Goal: Information Seeking & Learning: Learn about a topic

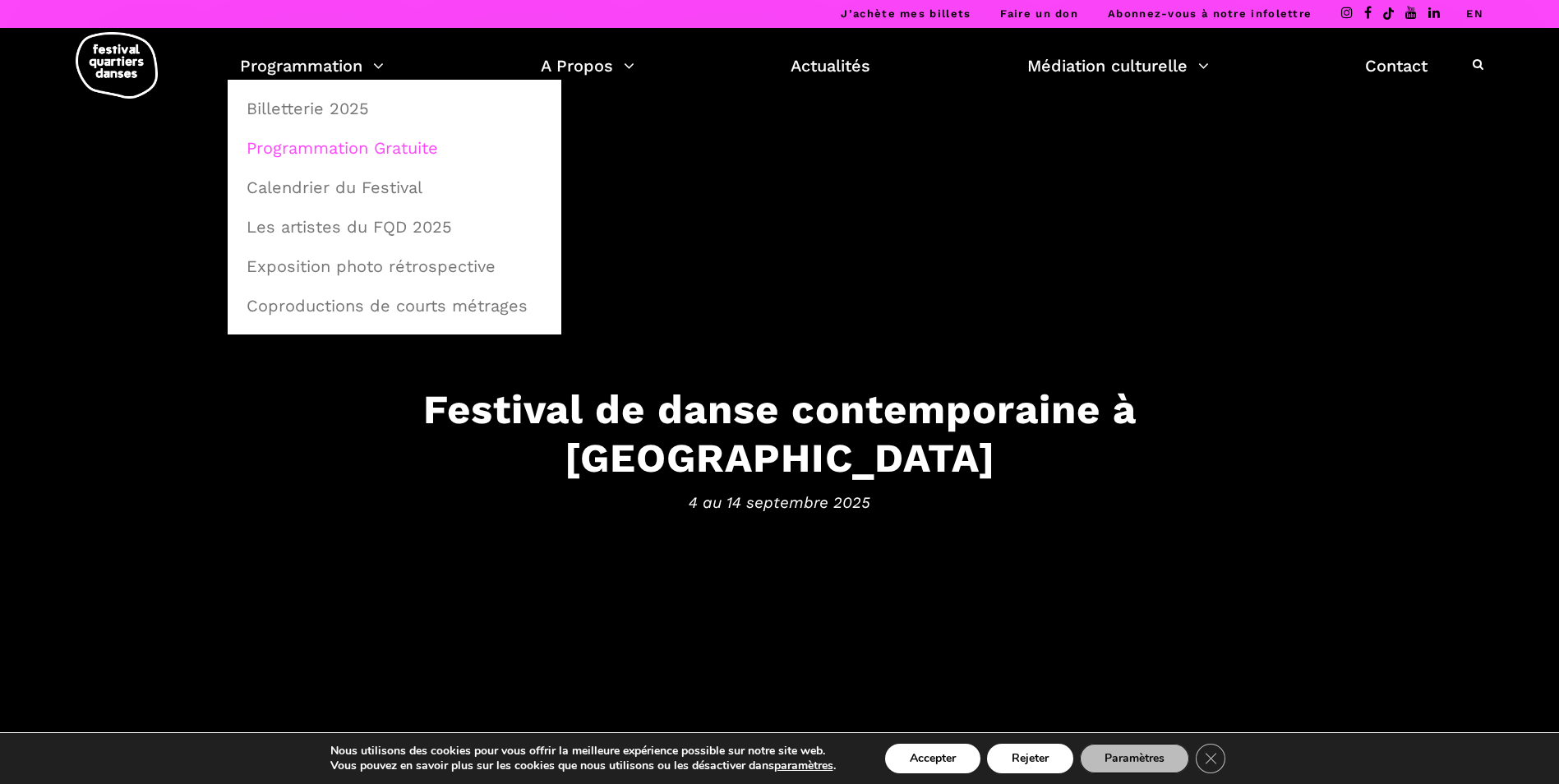
click at [341, 146] on link "Programmation Gratuite" at bounding box center [395, 148] width 316 height 38
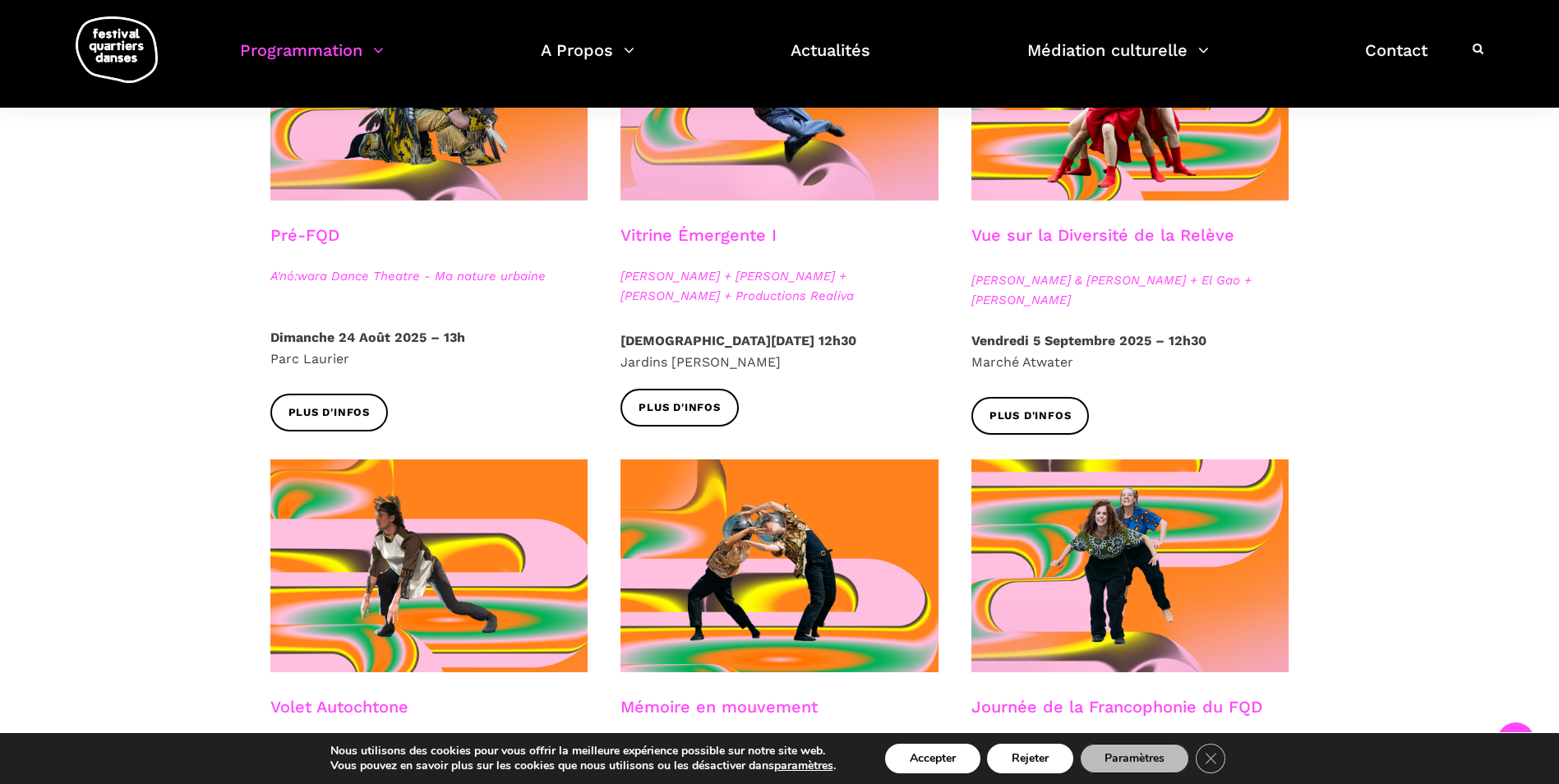
scroll to position [411, 0]
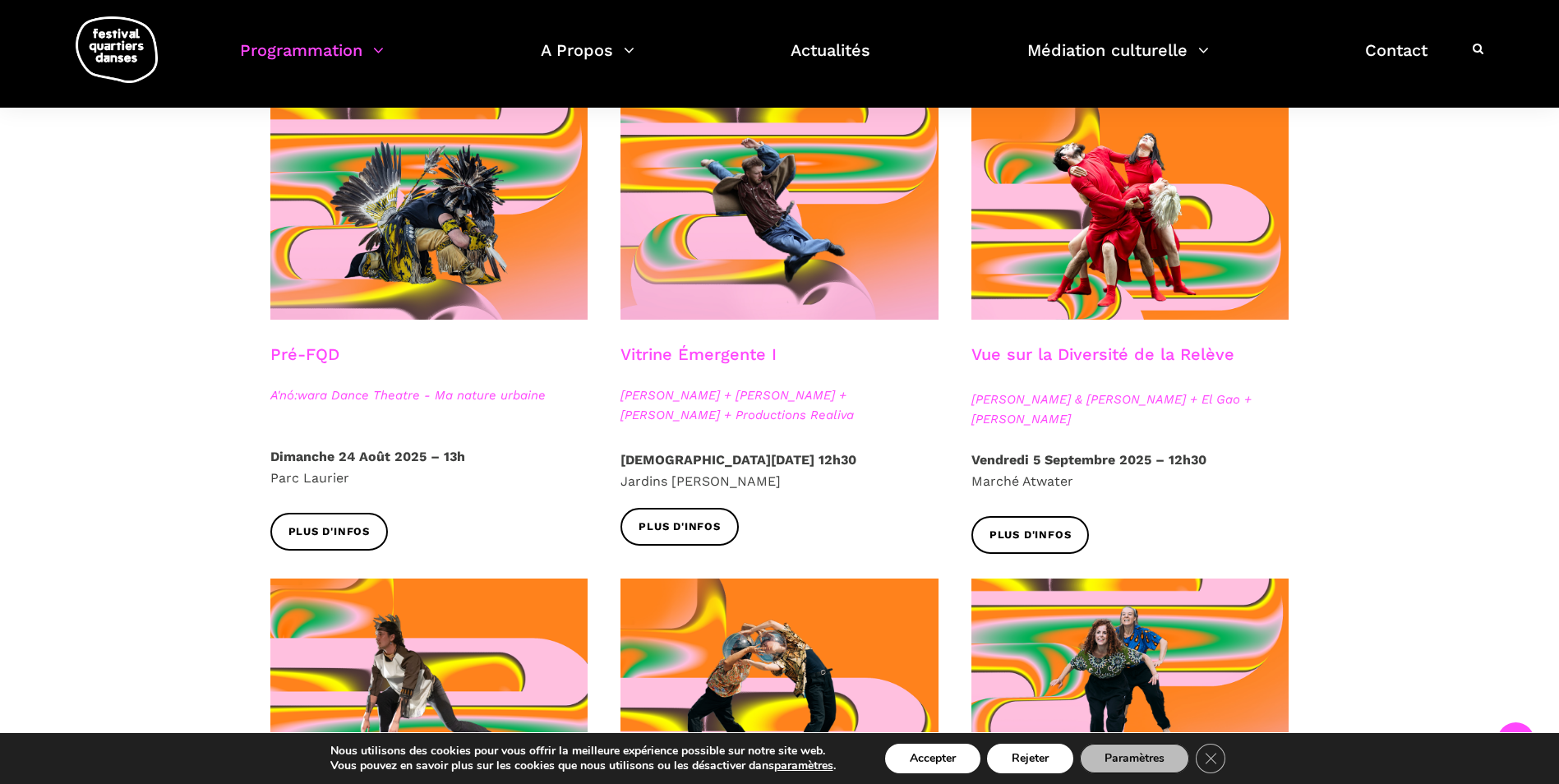
drag, startPoint x: 1005, startPoint y: 417, endPoint x: 1473, endPoint y: 276, distance: 488.8
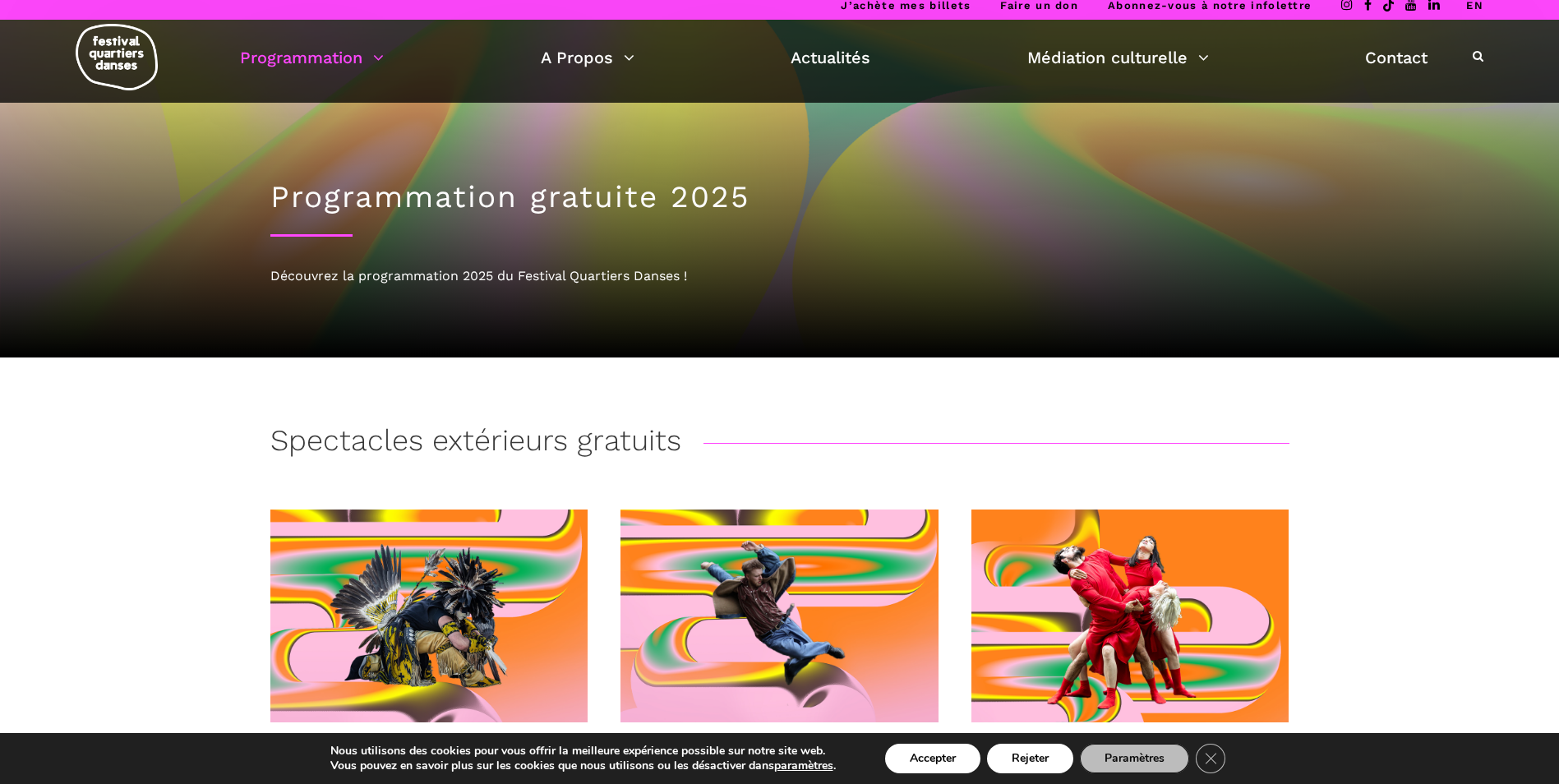
scroll to position [0, 0]
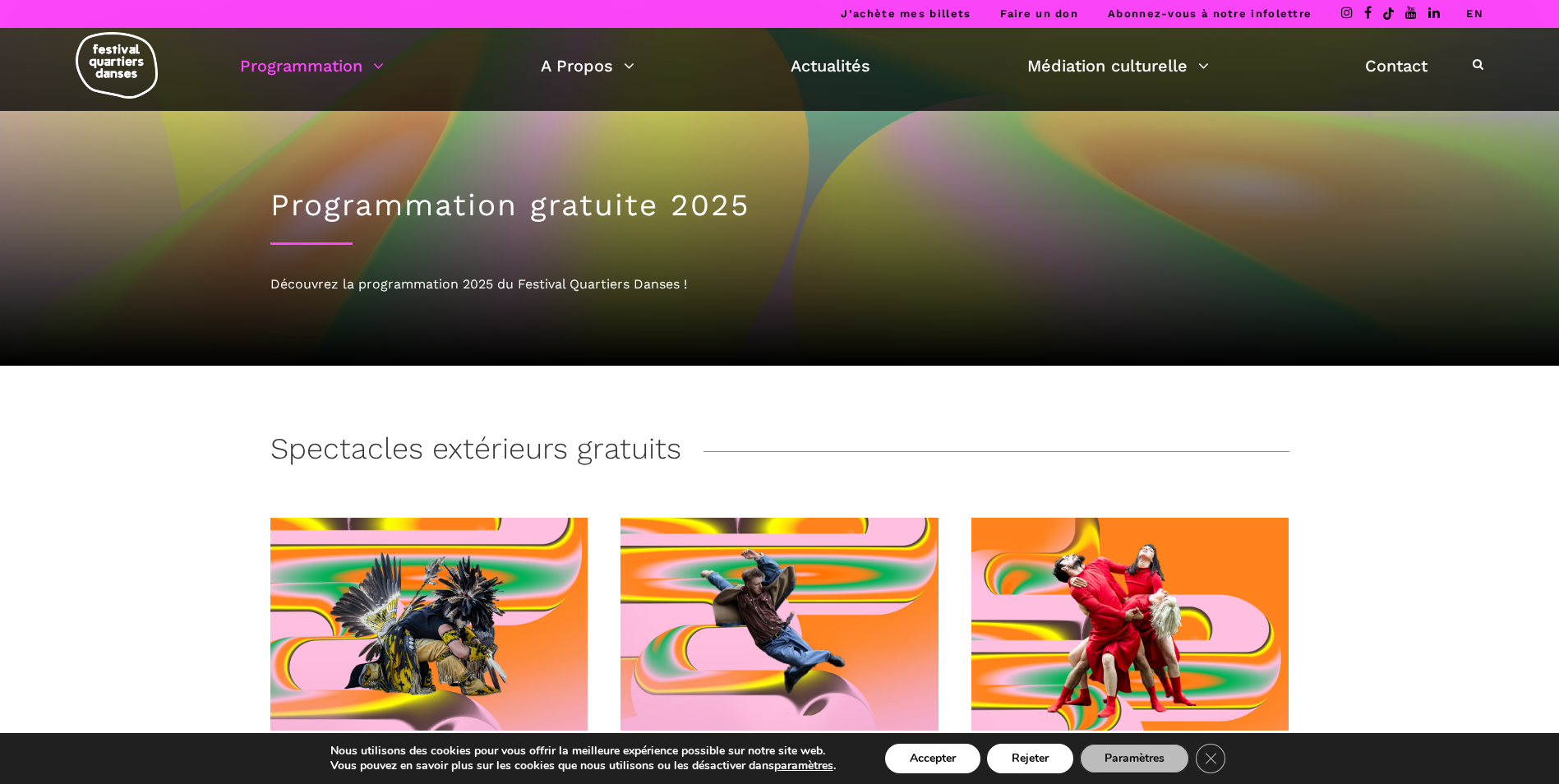
click at [1476, 62] on icon at bounding box center [1478, 64] width 11 height 12
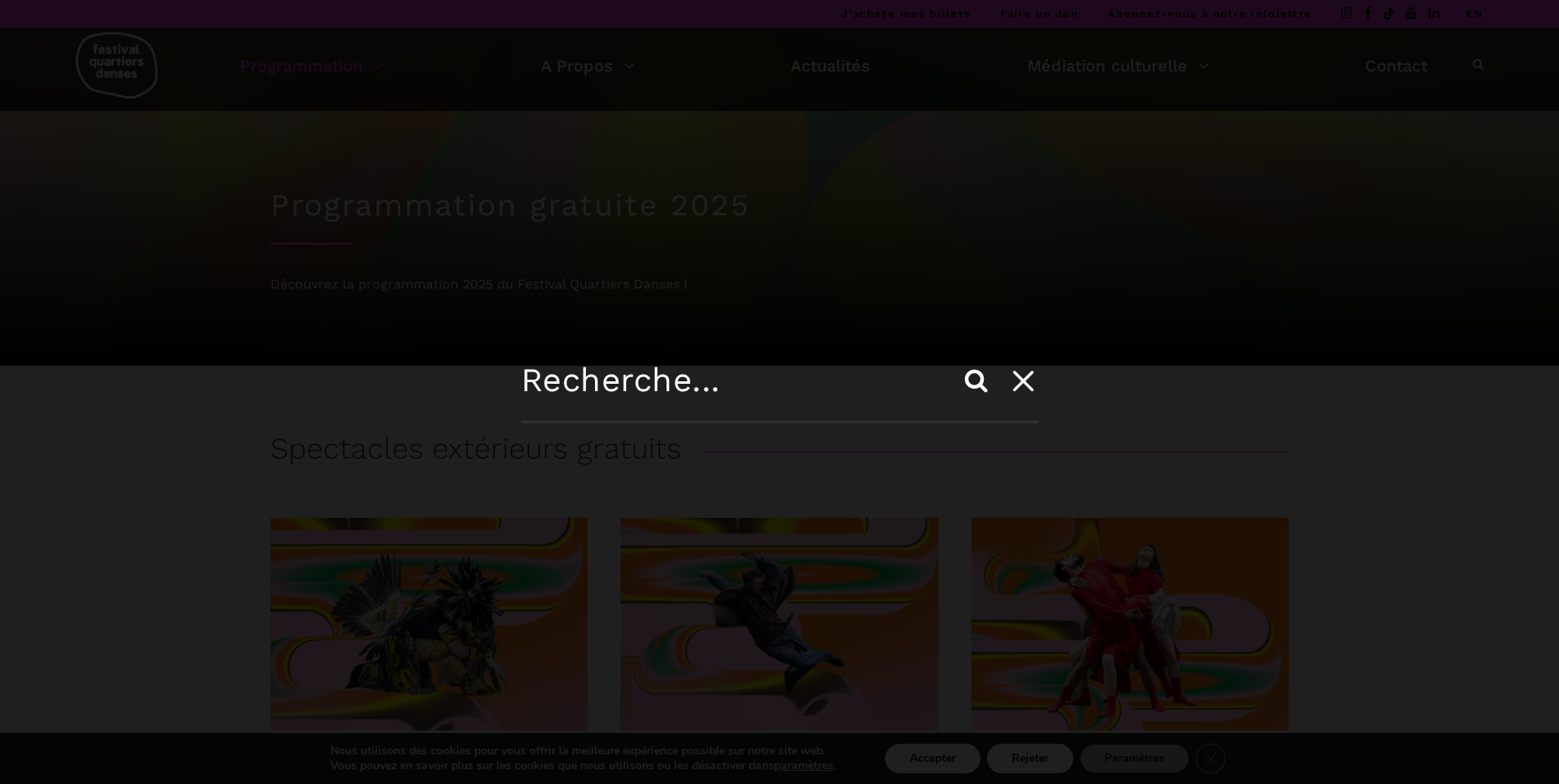
click at [691, 400] on input "text" at bounding box center [780, 392] width 518 height 62
type input "Sofia"
click at [957, 361] on input "Search" at bounding box center [977, 380] width 39 height 39
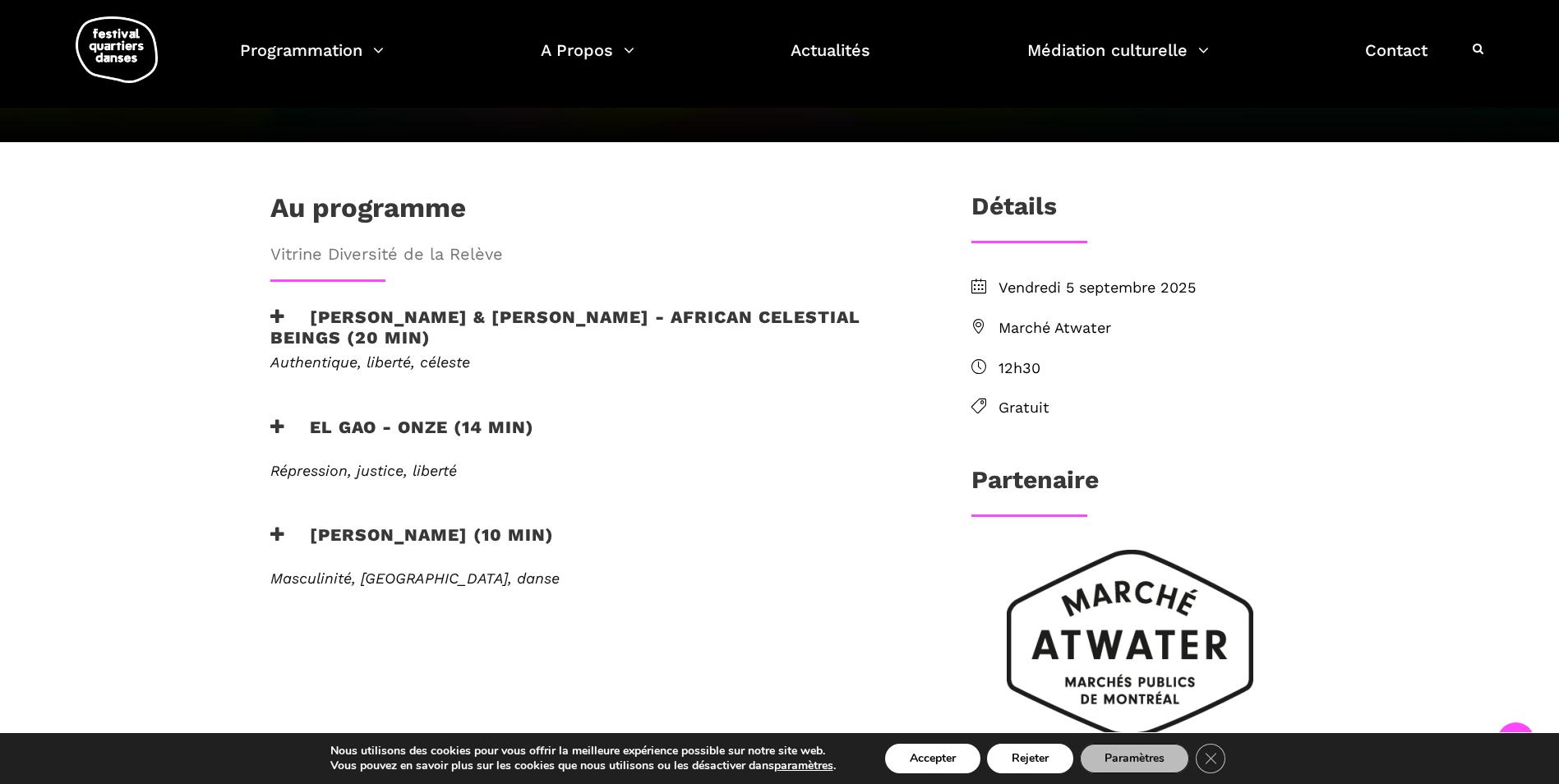
scroll to position [411, 0]
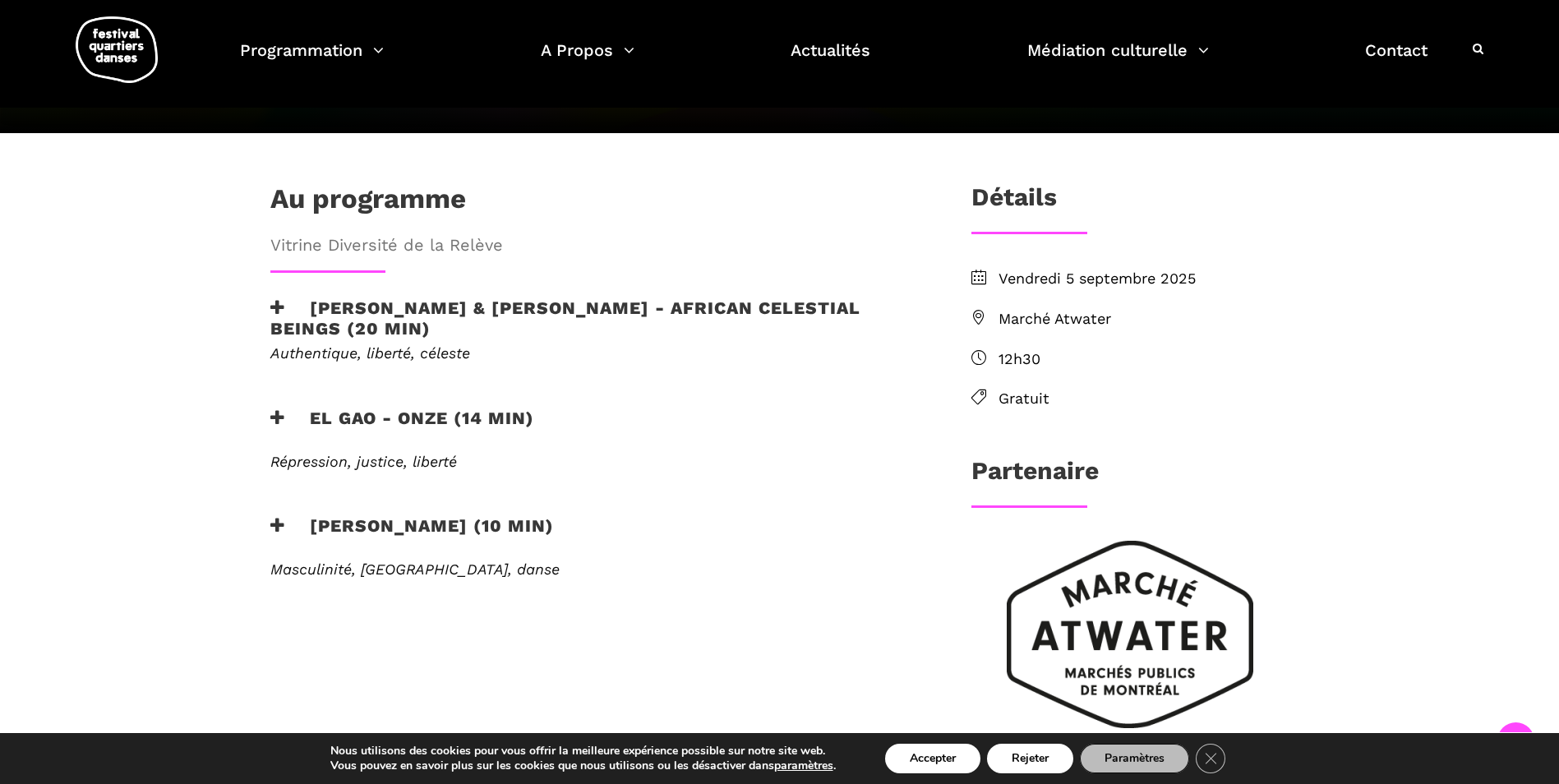
click at [420, 515] on h3 "[PERSON_NAME] (10 min)" at bounding box center [412, 536] width 284 height 41
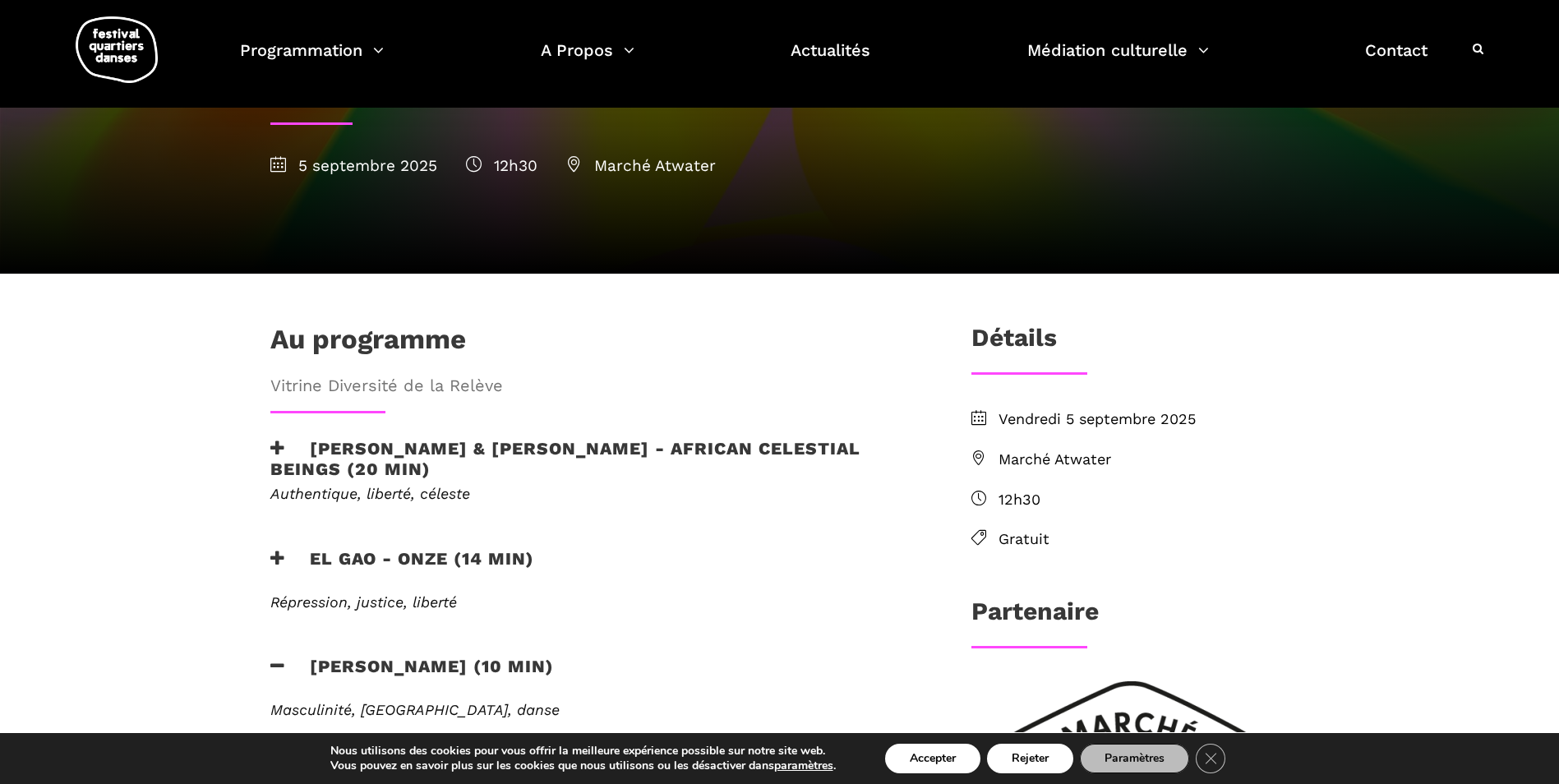
scroll to position [247, 0]
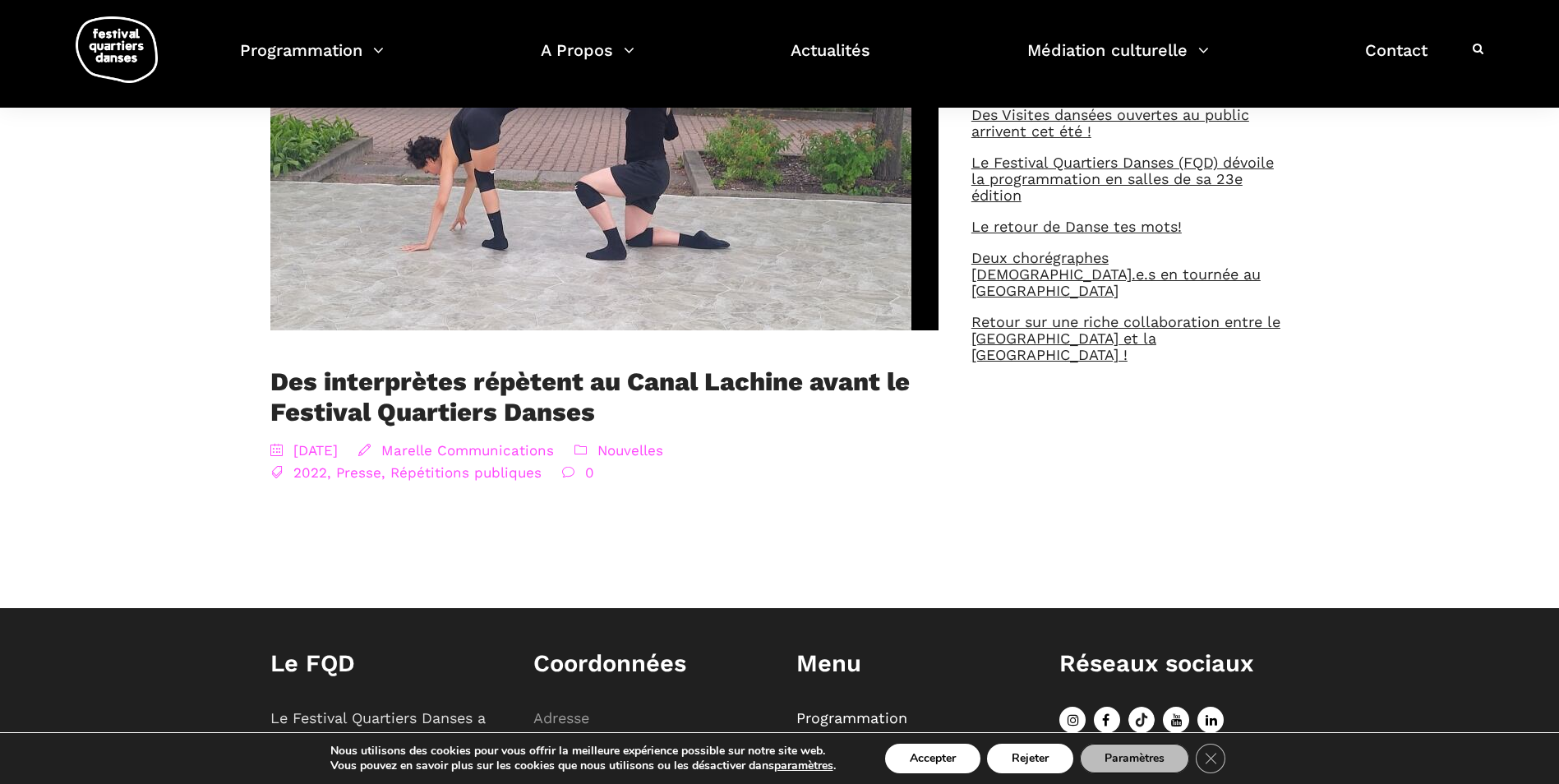
scroll to position [164, 0]
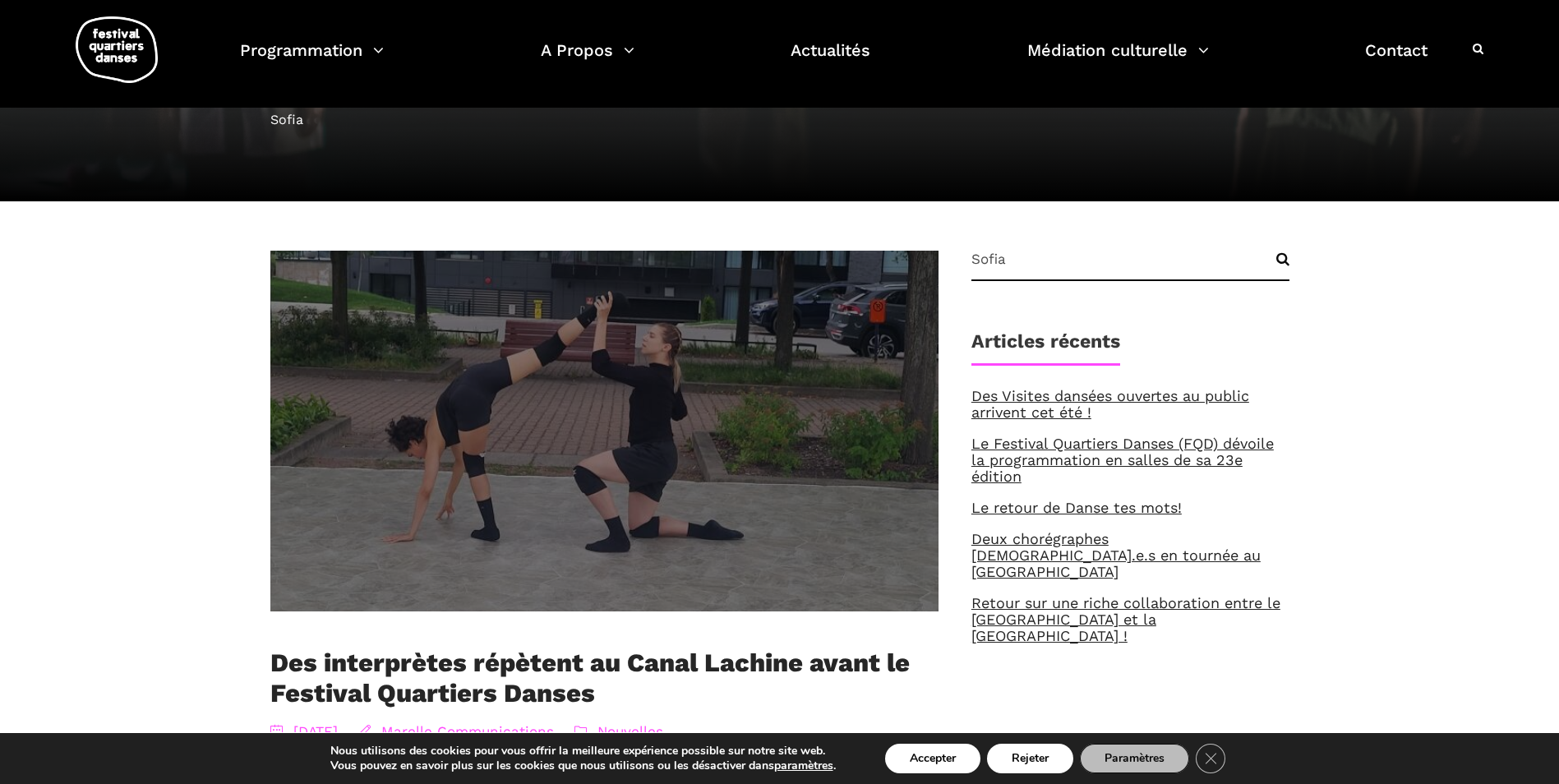
click at [554, 379] on img at bounding box center [591, 431] width 705 height 397
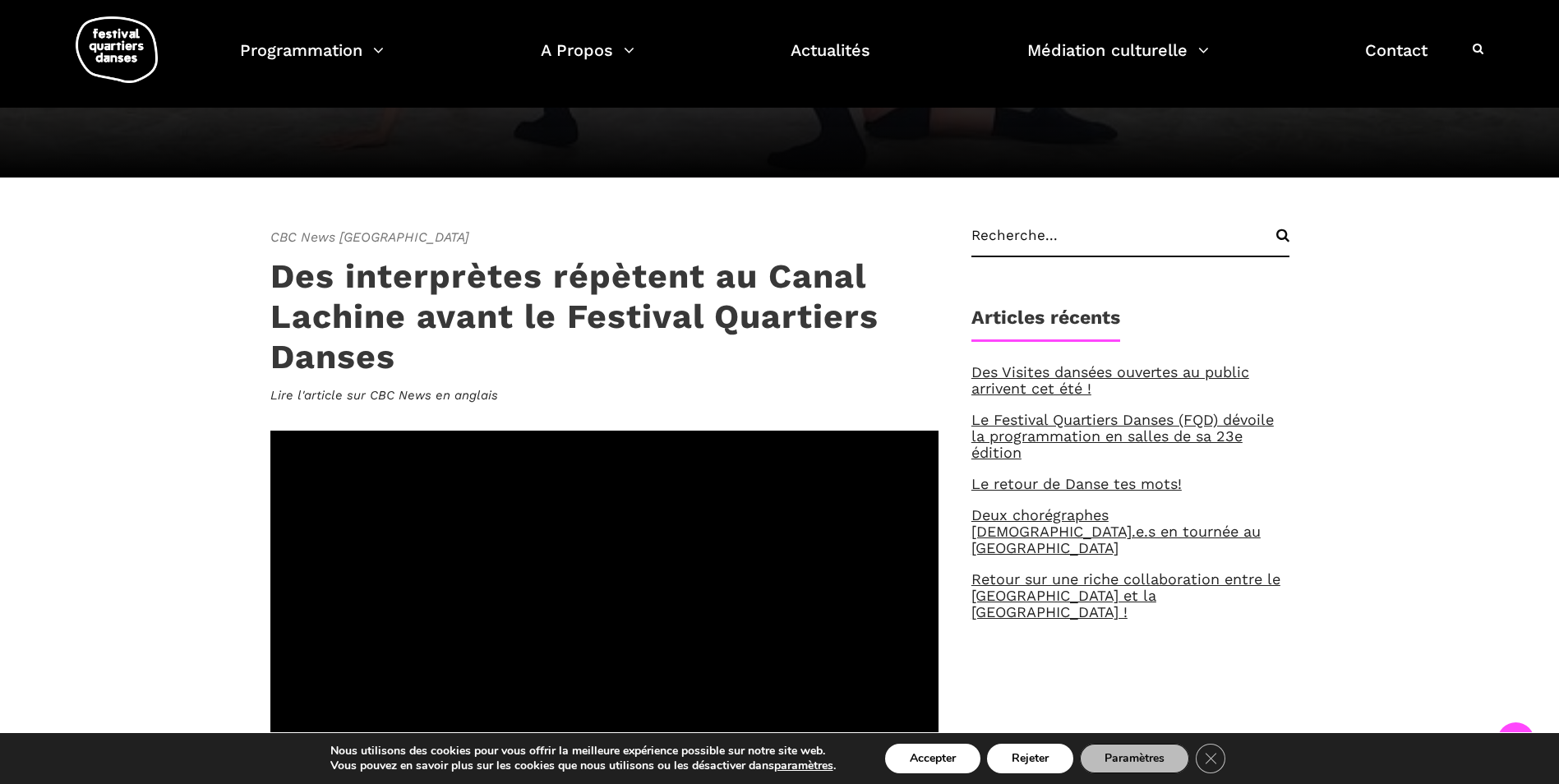
scroll to position [493, 0]
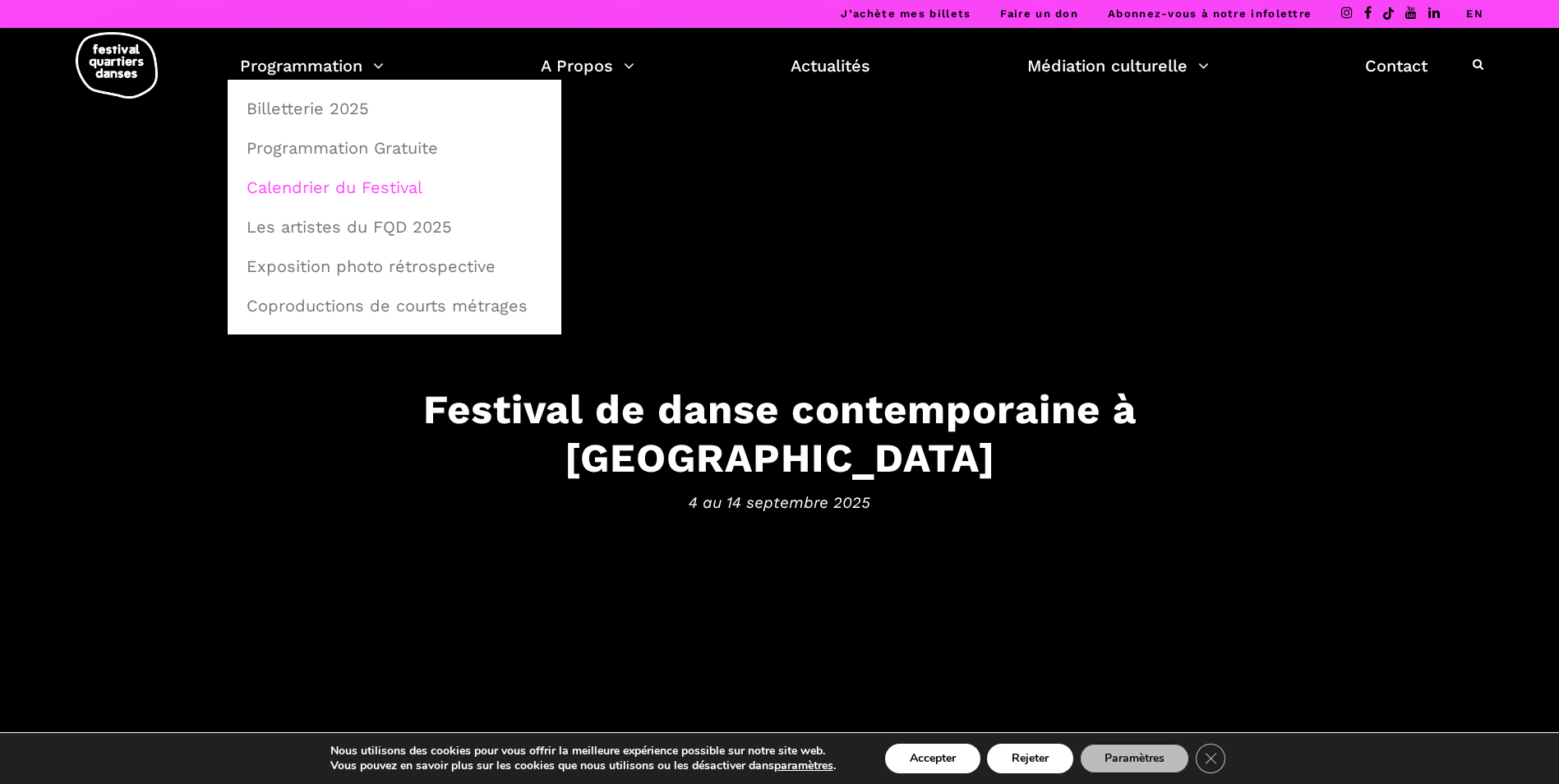
click at [309, 192] on link "Calendrier du Festival" at bounding box center [395, 187] width 316 height 38
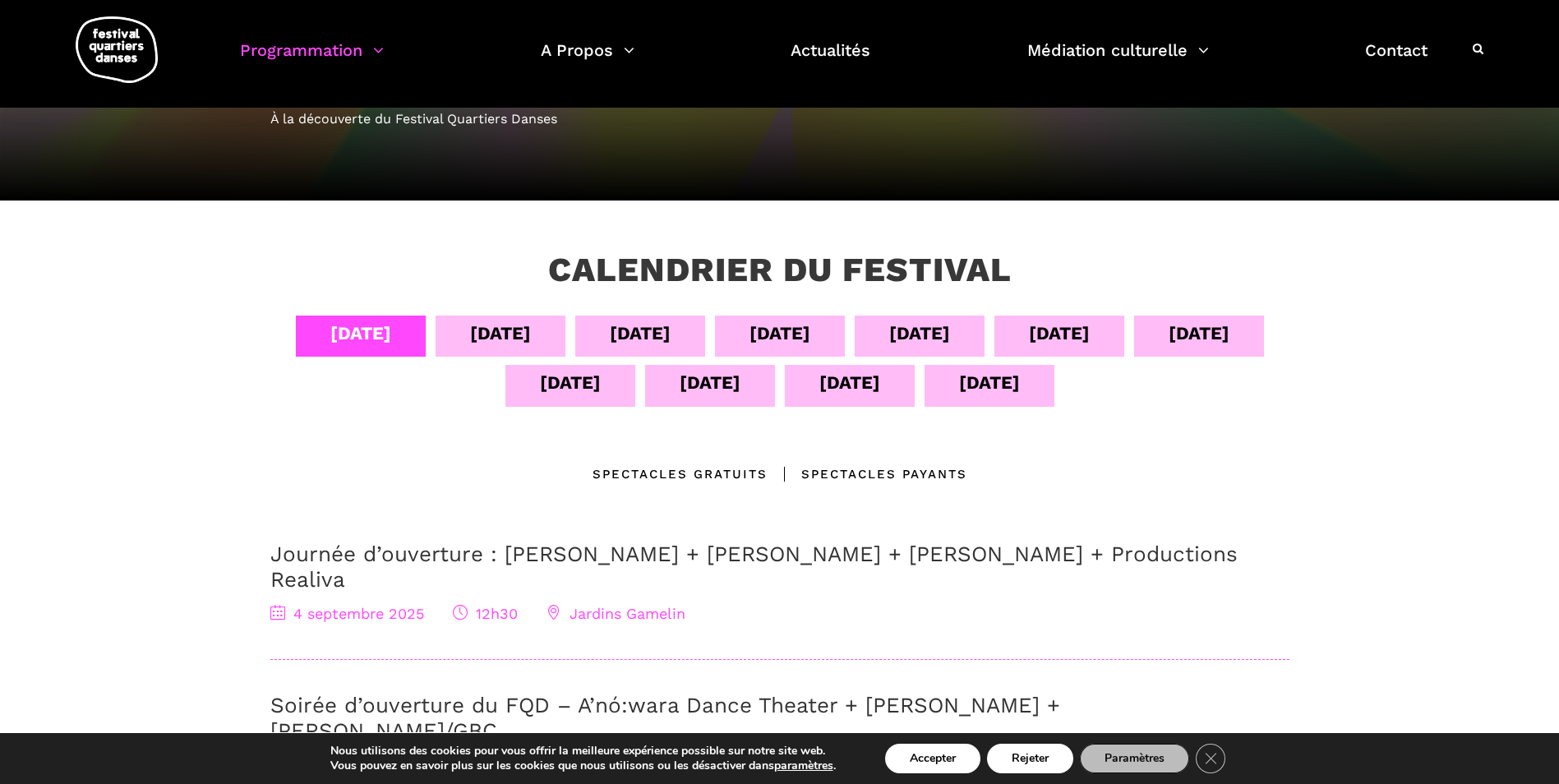
scroll to position [164, 0]
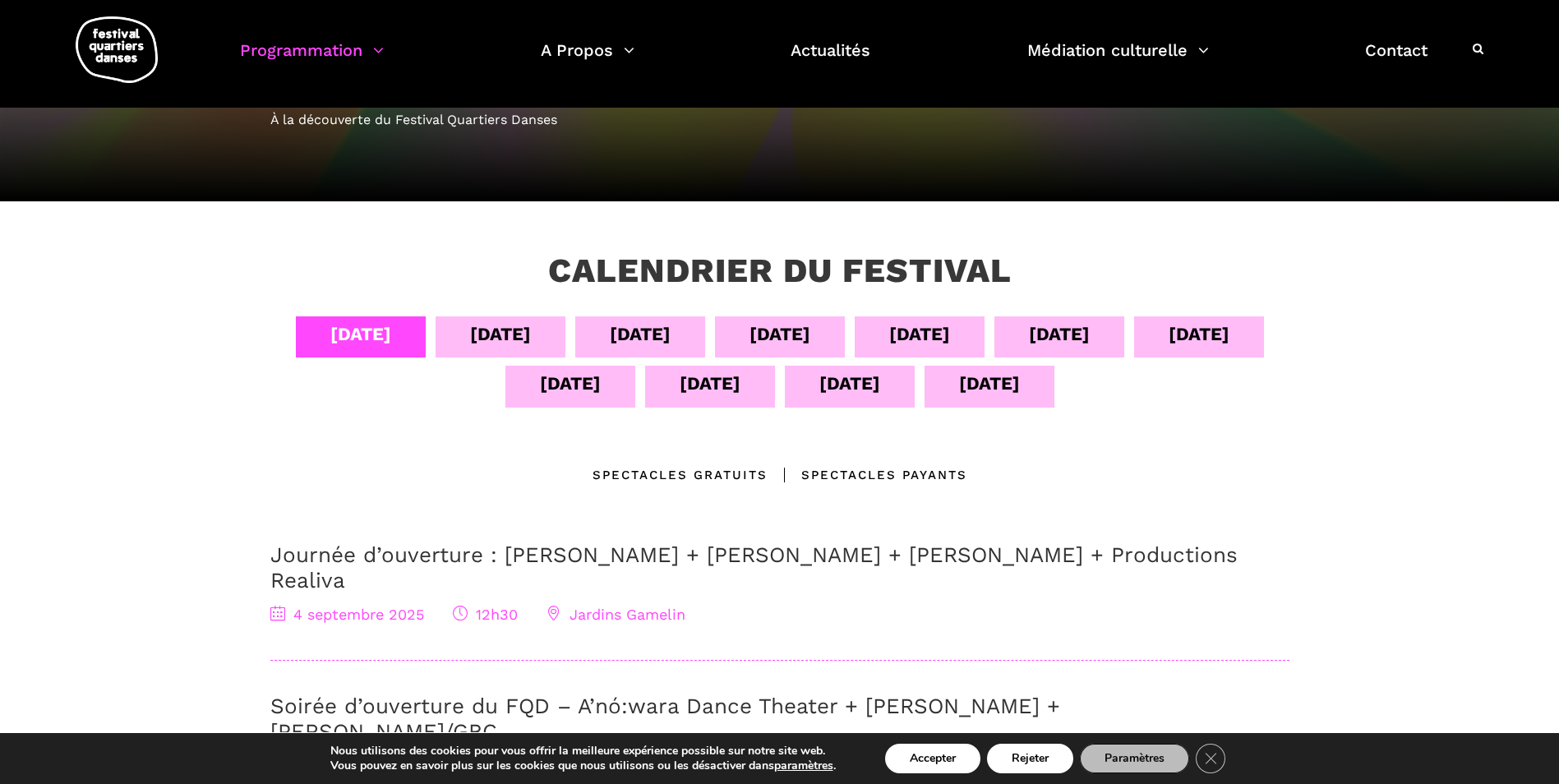
click at [488, 328] on div "[DATE]" at bounding box center [501, 334] width 61 height 29
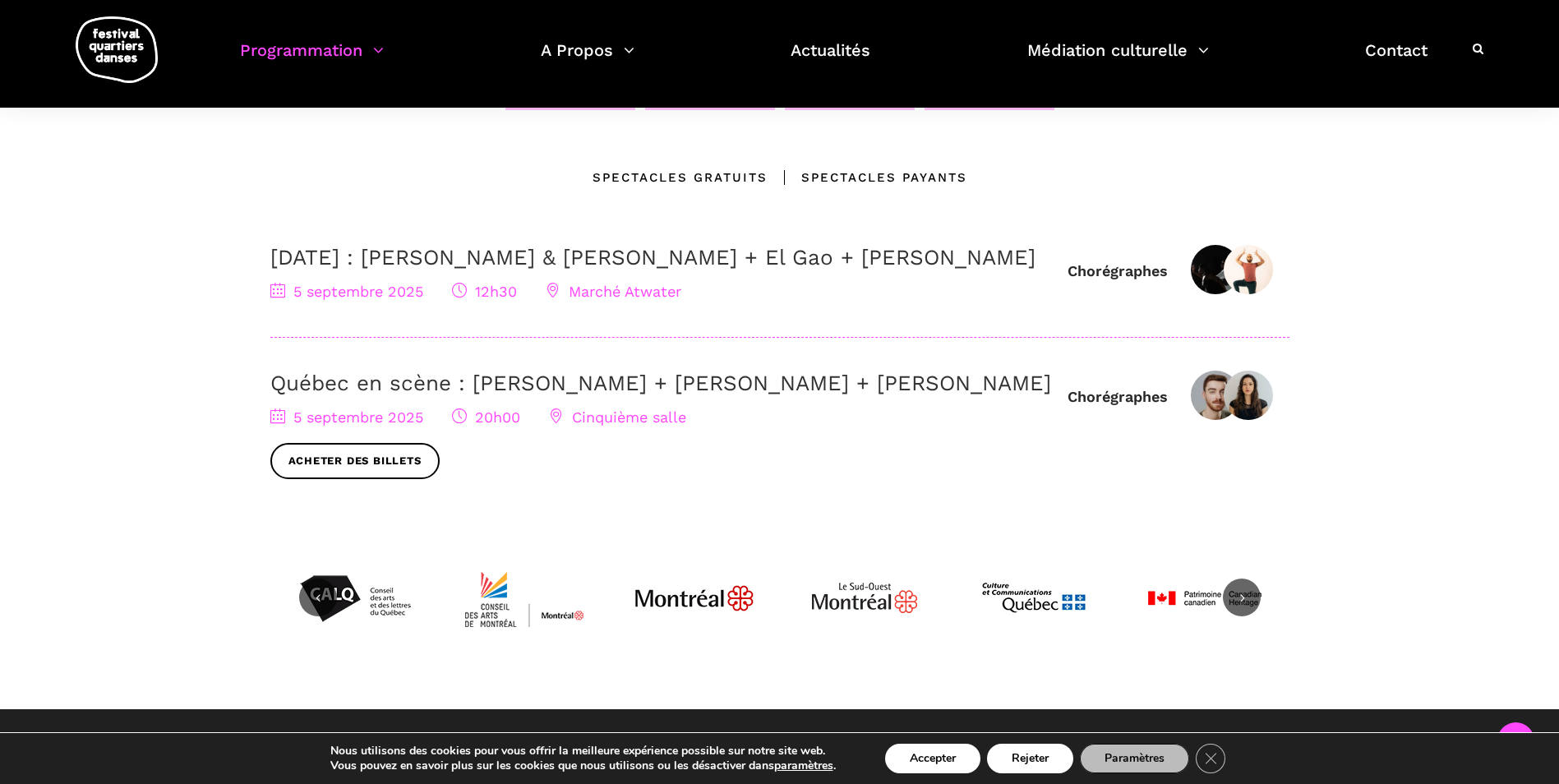
scroll to position [493, 0]
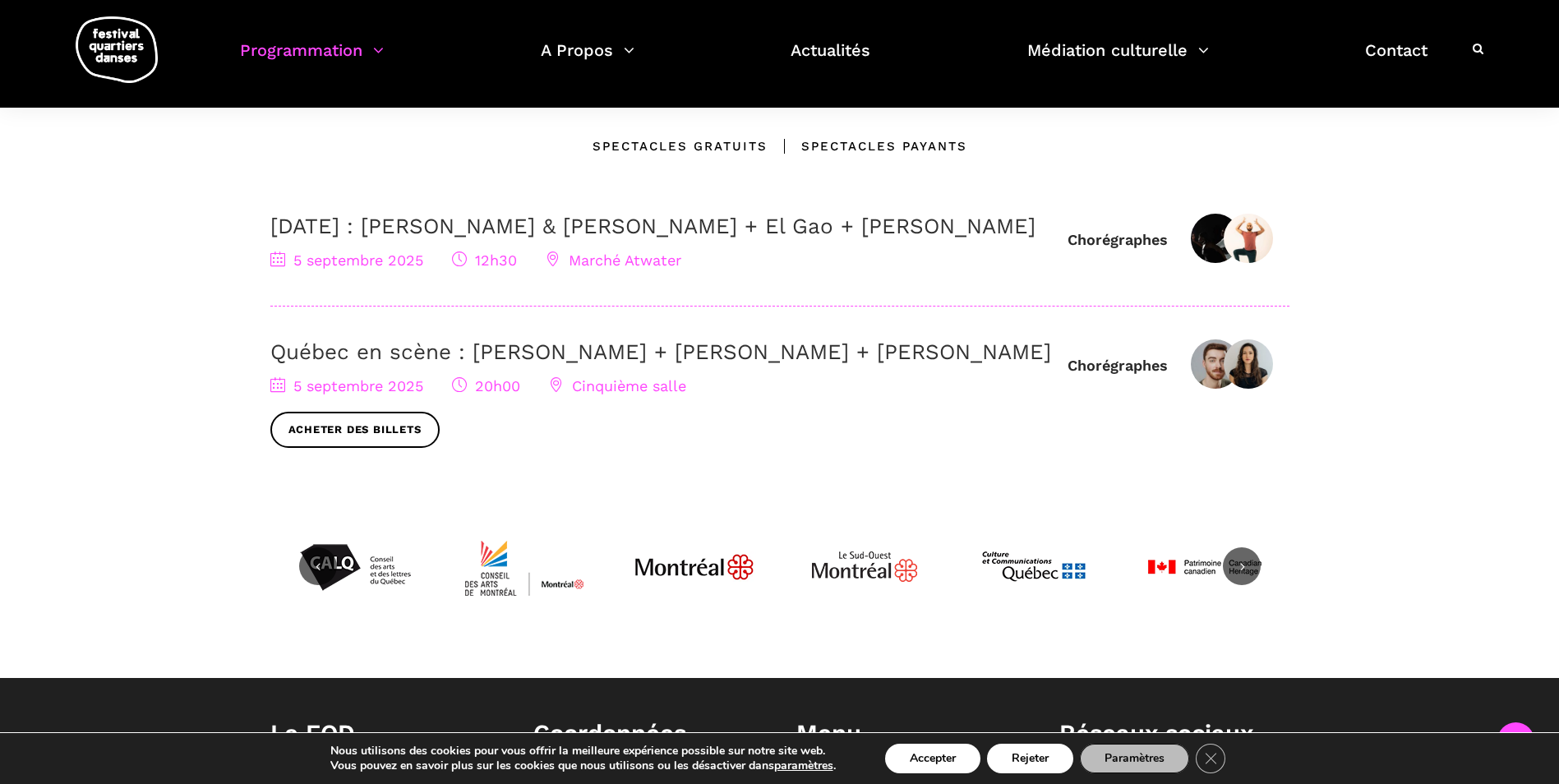
click at [922, 364] on link "Québec en scène : [PERSON_NAME] + [PERSON_NAME] + [PERSON_NAME]" at bounding box center [661, 352] width 781 height 25
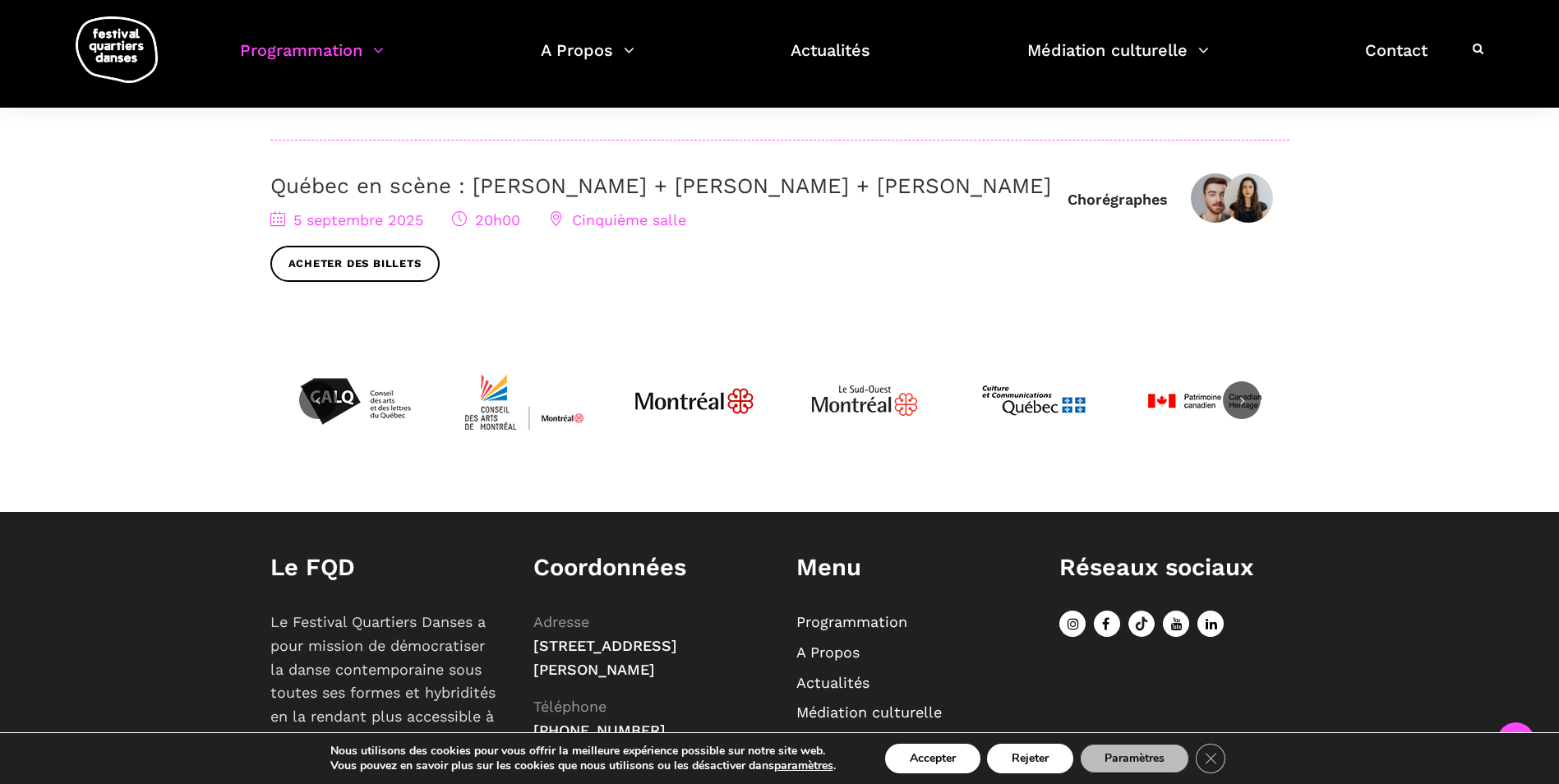
scroll to position [311, 0]
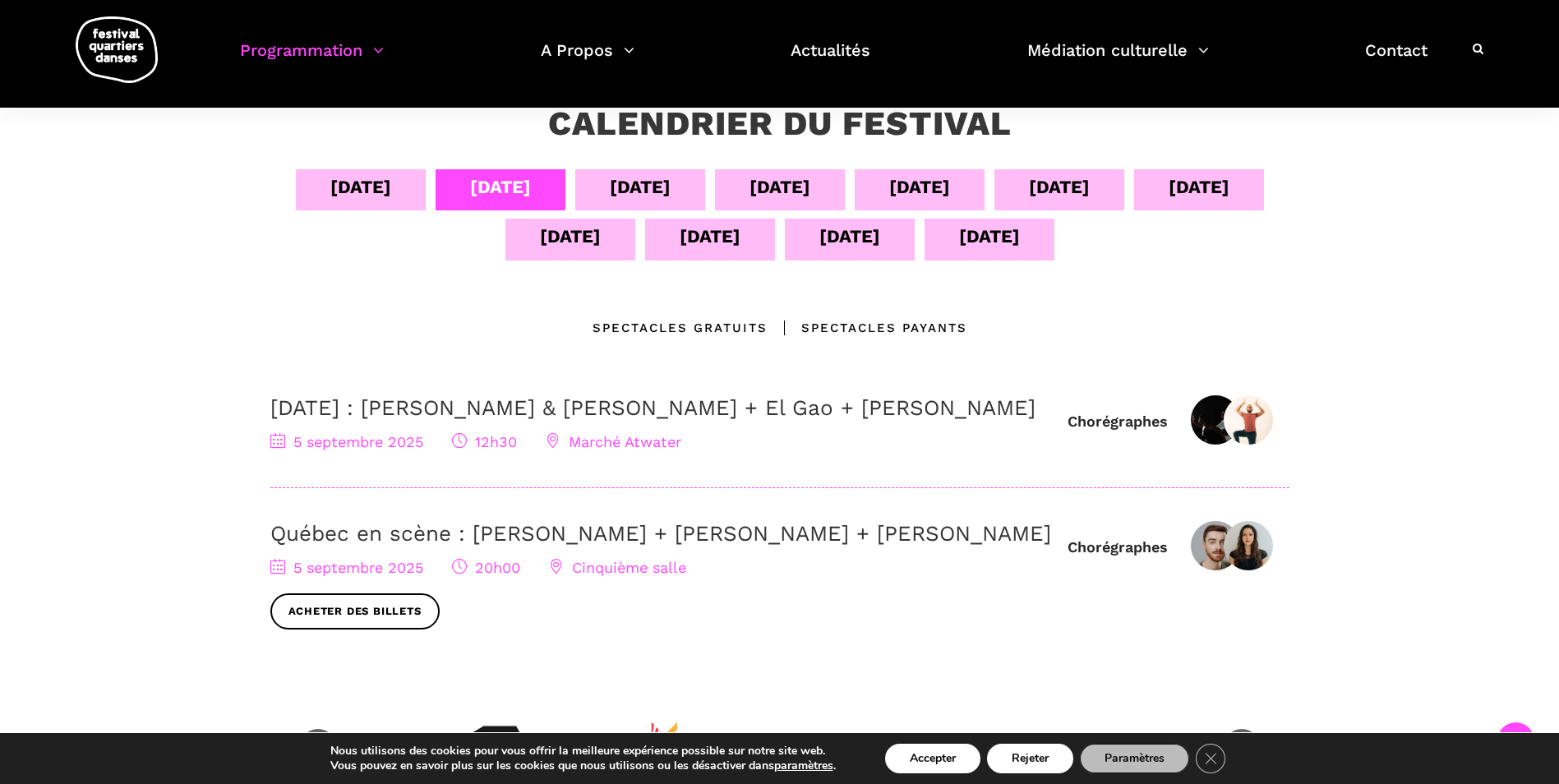
click at [636, 187] on div "[DATE]" at bounding box center [641, 187] width 61 height 29
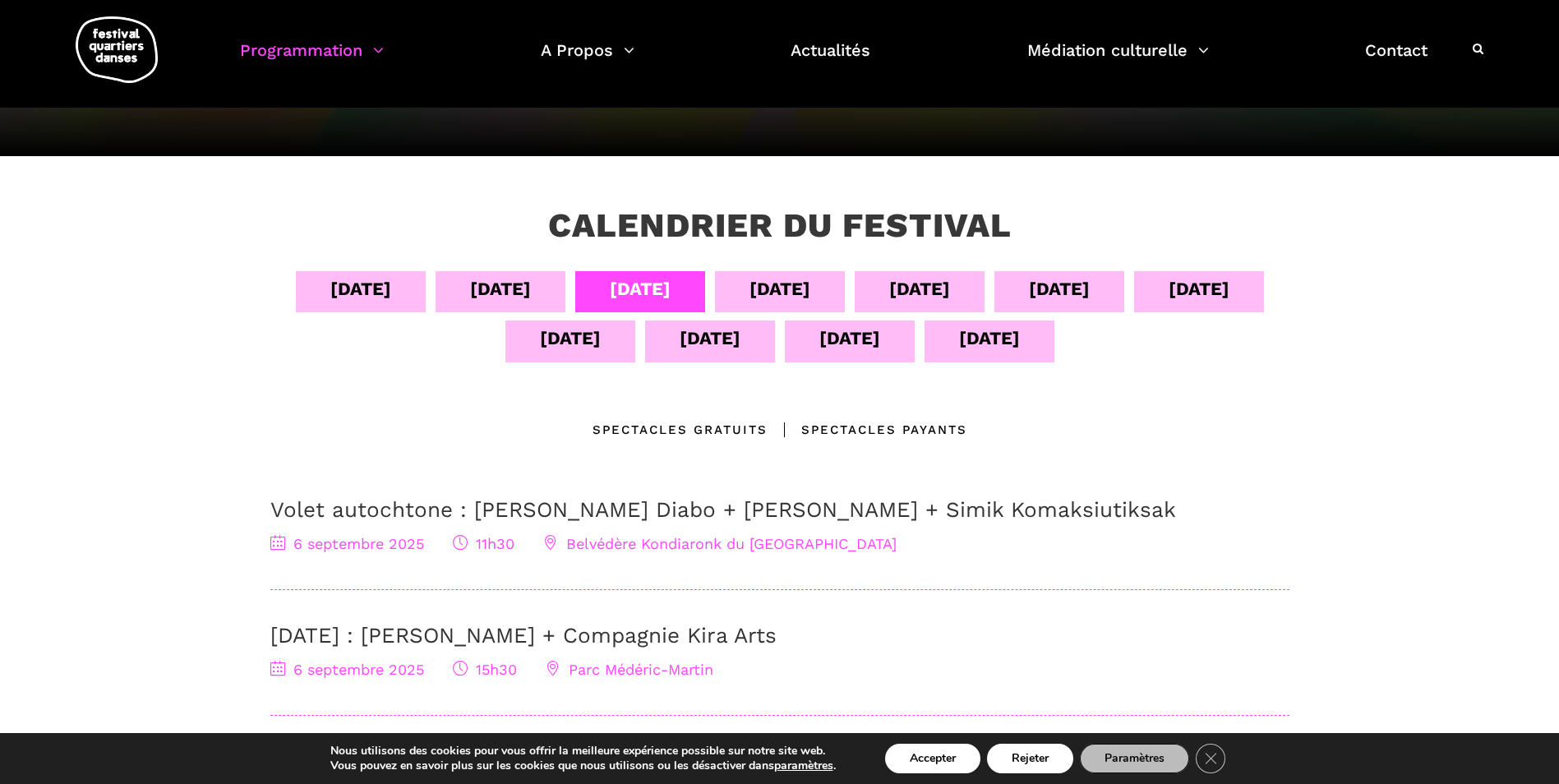
scroll to position [147, 0]
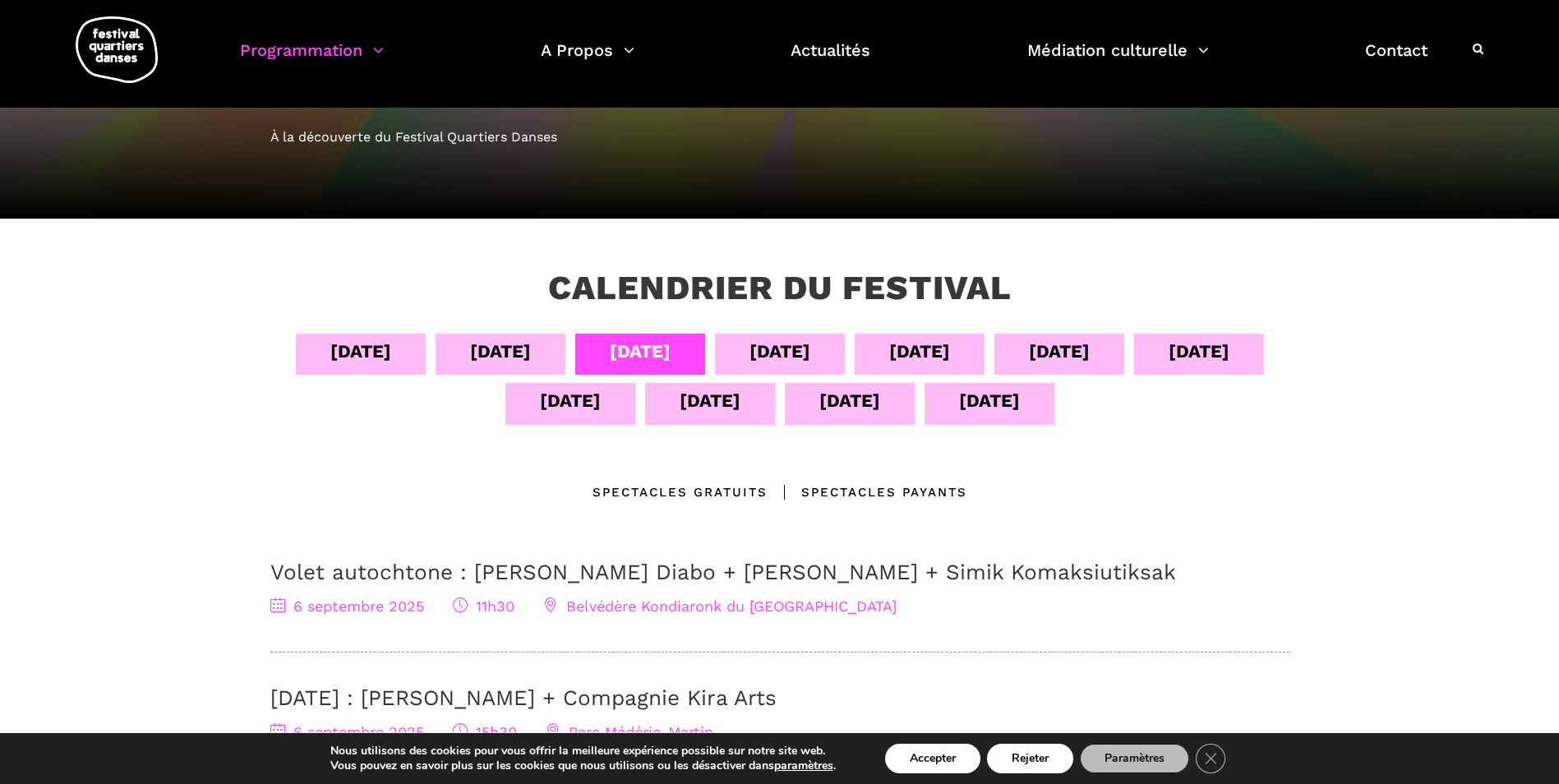
click at [792, 353] on div "[DATE]" at bounding box center [780, 351] width 61 height 29
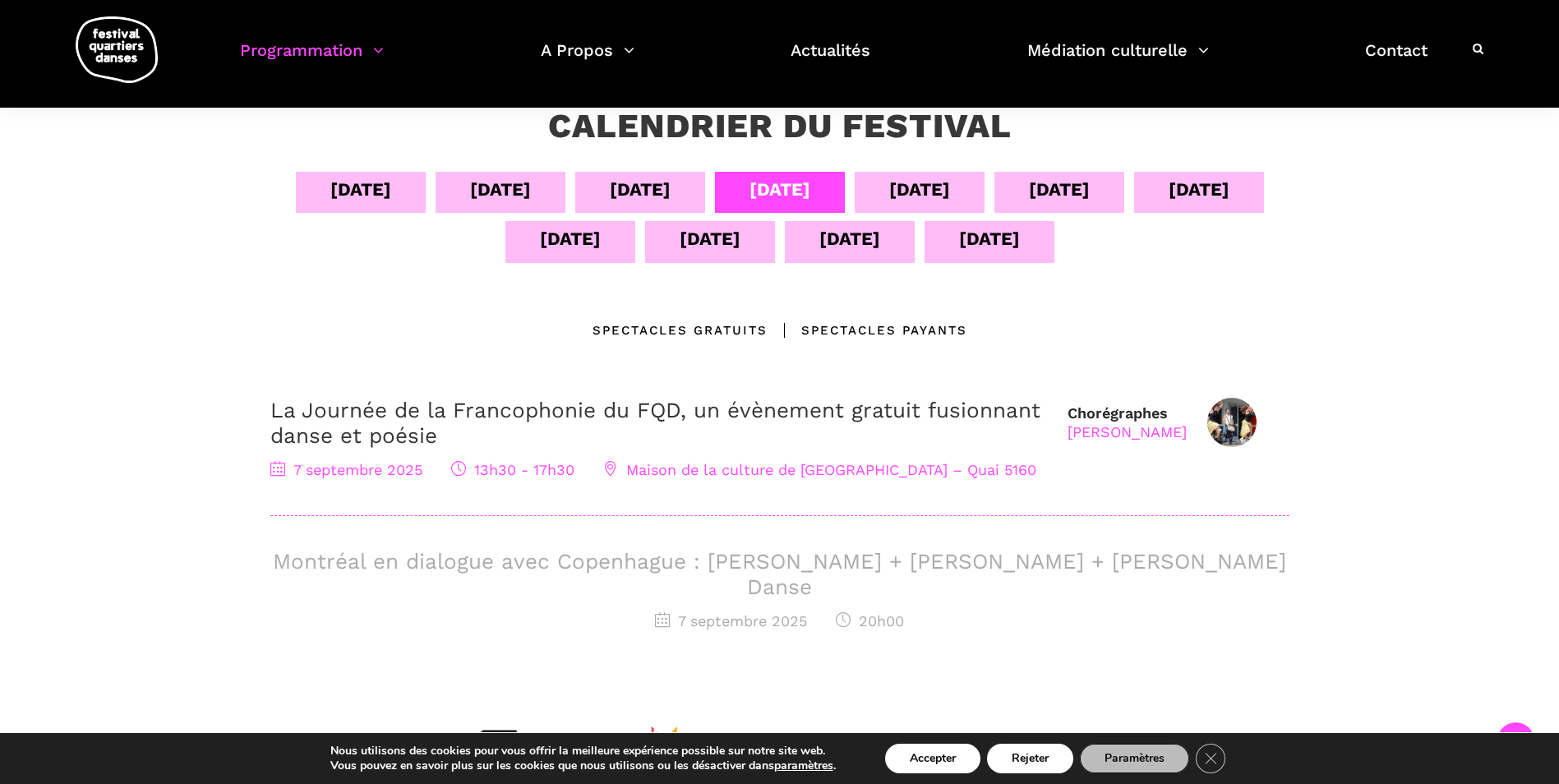
scroll to position [394, 0]
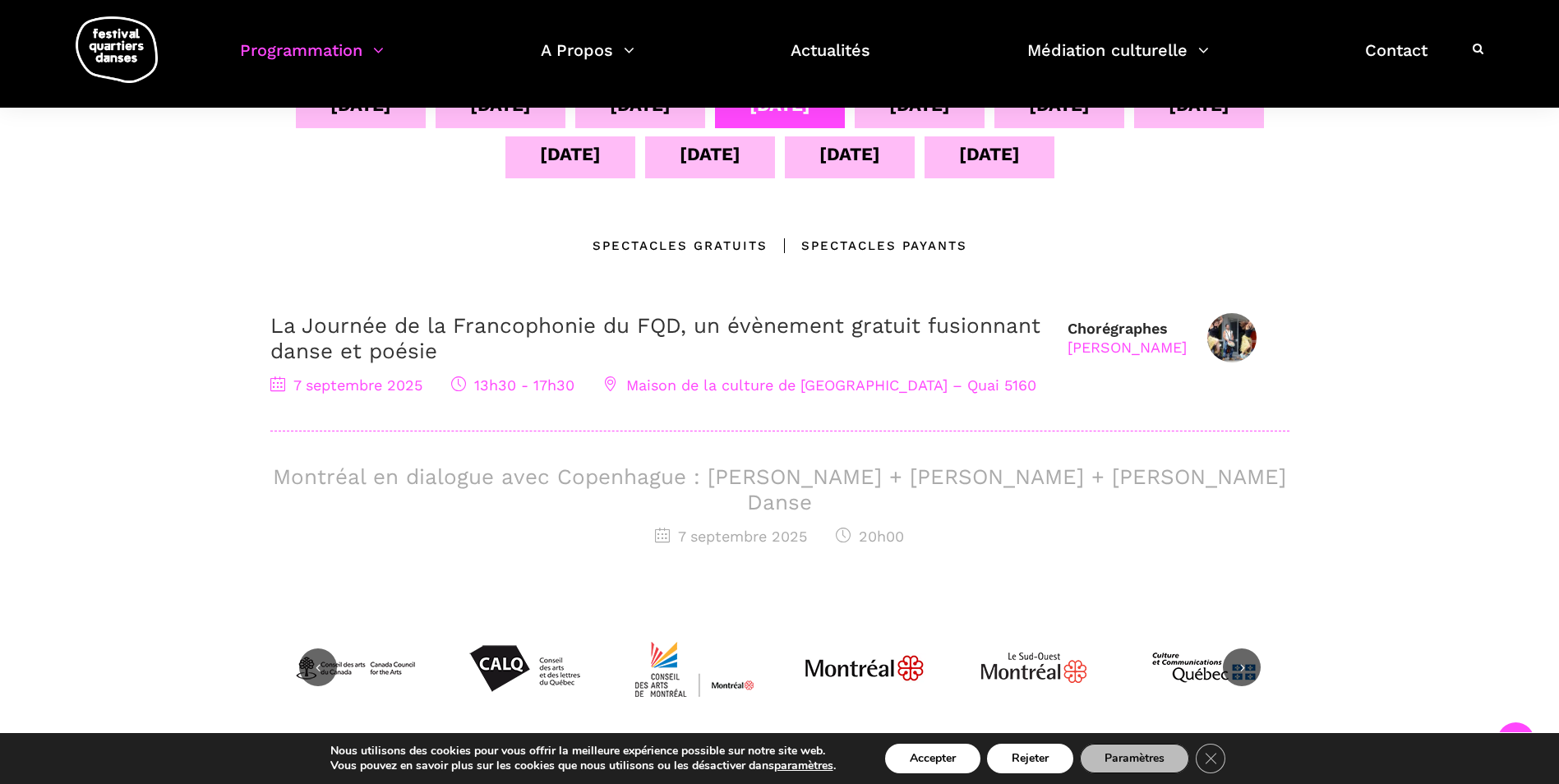
click at [740, 385] on span "Maison de la culture de [GEOGRAPHIC_DATA] – Quai 5160" at bounding box center [820, 385] width 433 height 17
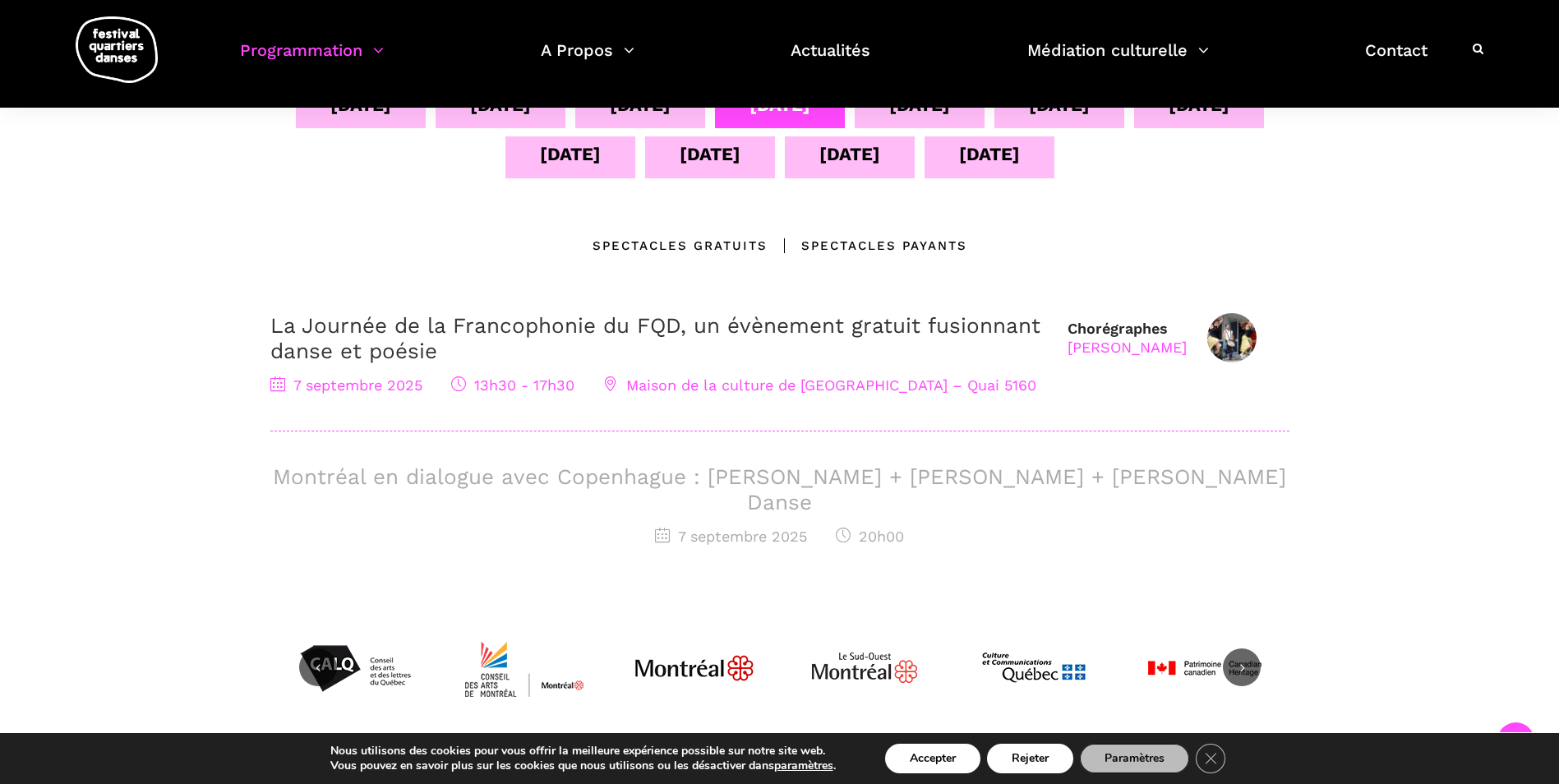
click at [672, 388] on span "Maison de la culture de [GEOGRAPHIC_DATA] – Quai 5160" at bounding box center [820, 385] width 433 height 17
click at [648, 330] on link "La Journée de la Francophonie du FQD, un évènement gratuit fusionnant danse et …" at bounding box center [655, 338] width 770 height 50
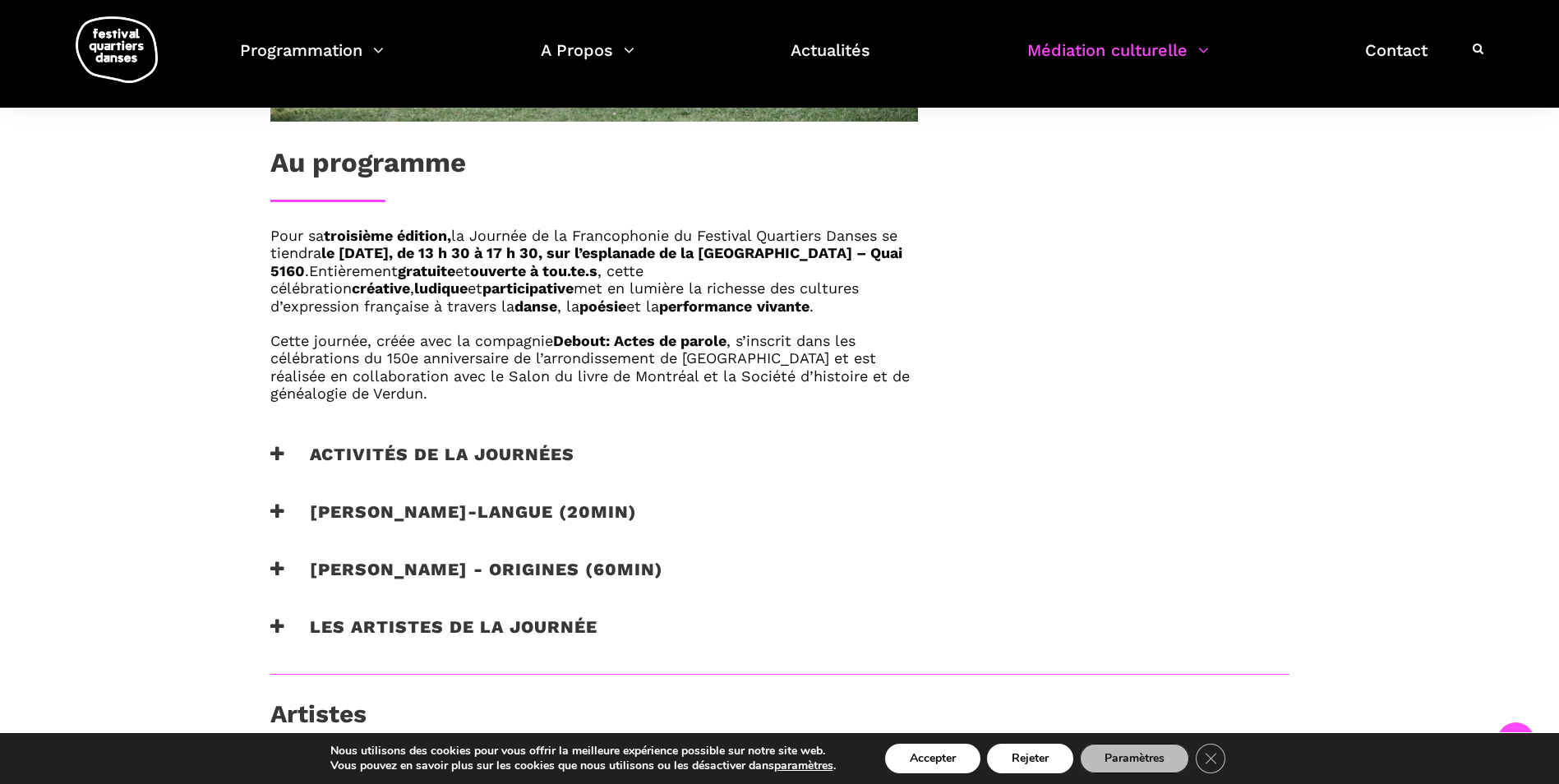
scroll to position [986, 0]
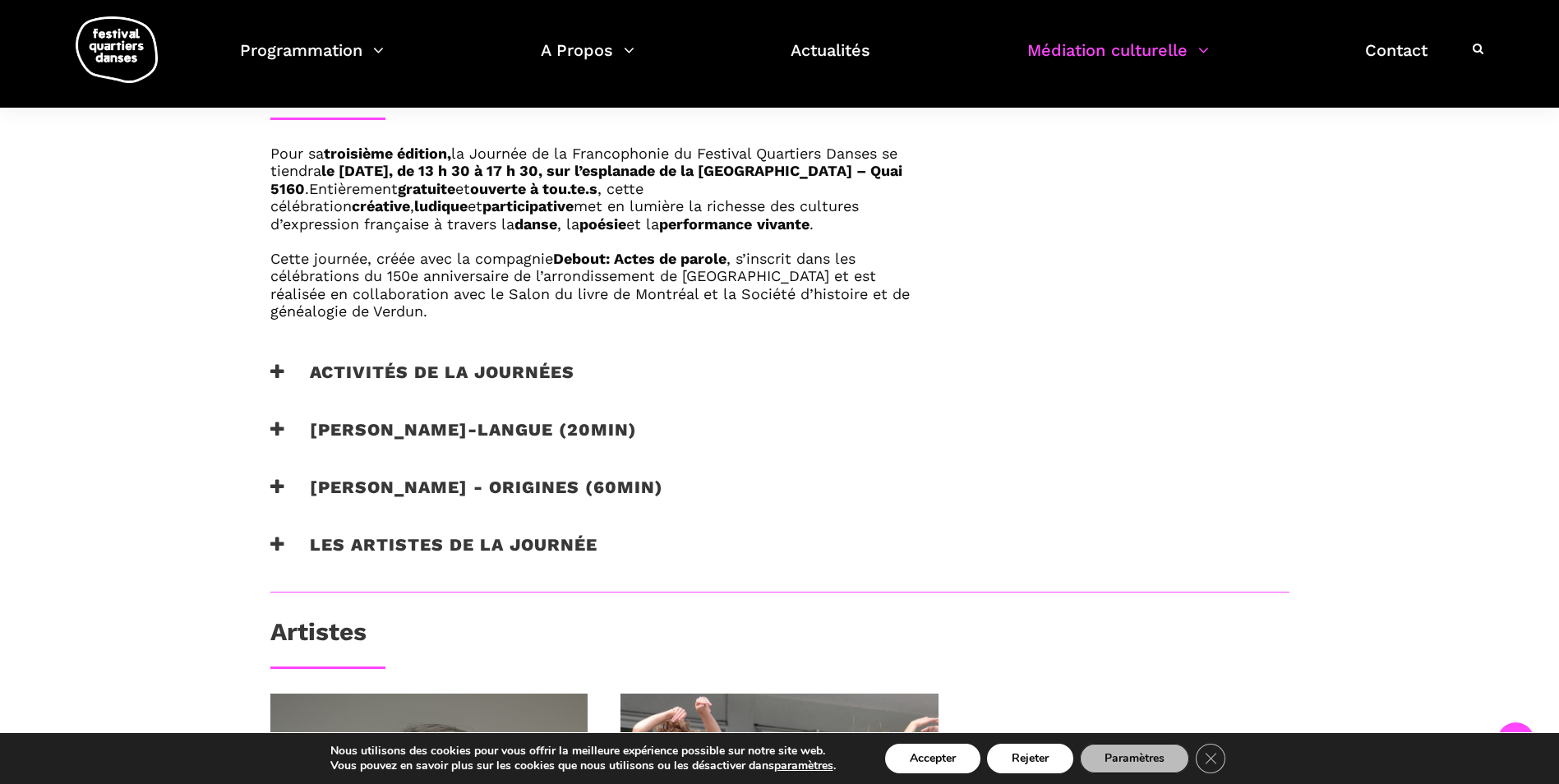
click at [277, 546] on icon at bounding box center [278, 544] width 15 height 17
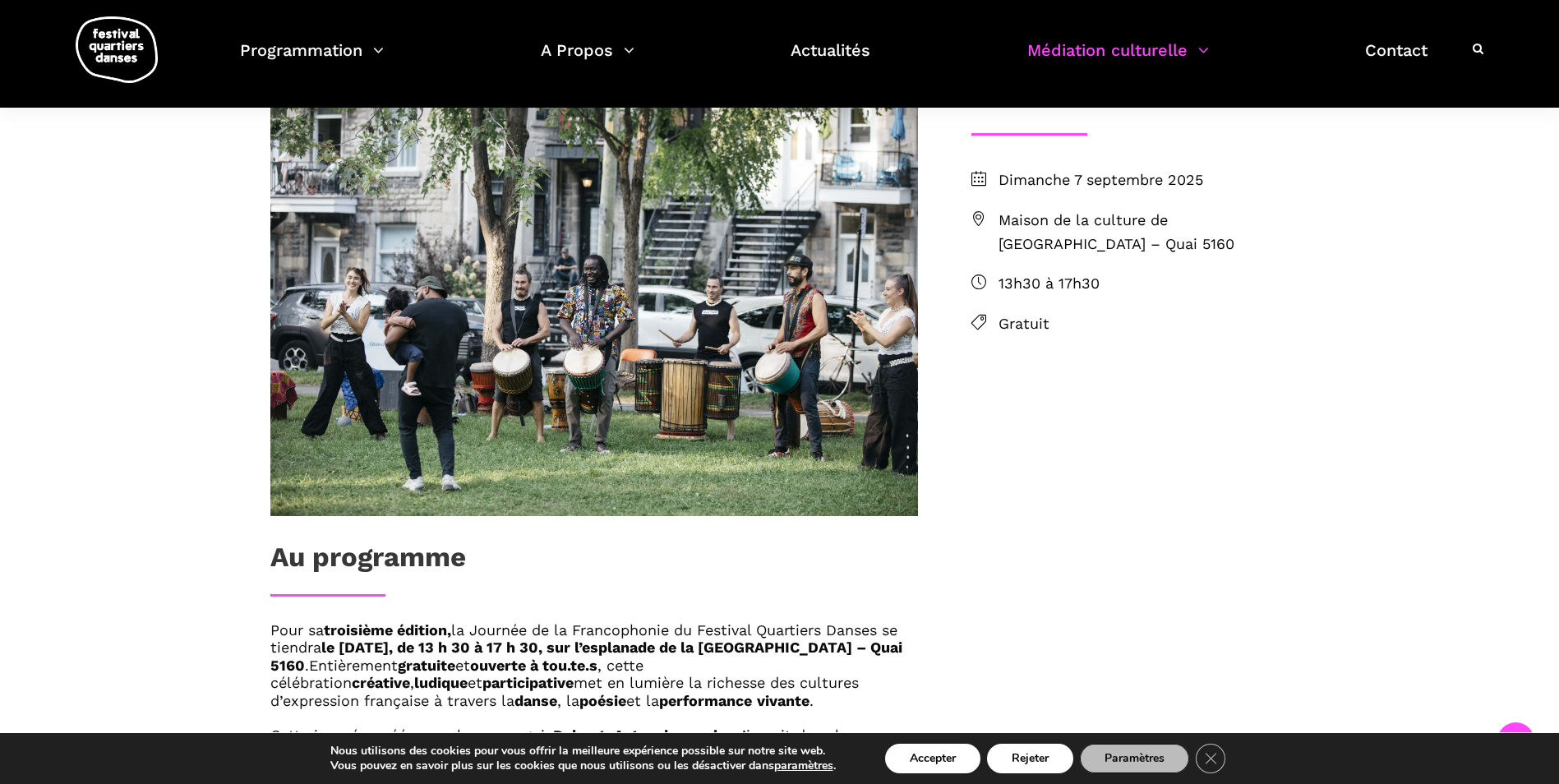
scroll to position [329, 0]
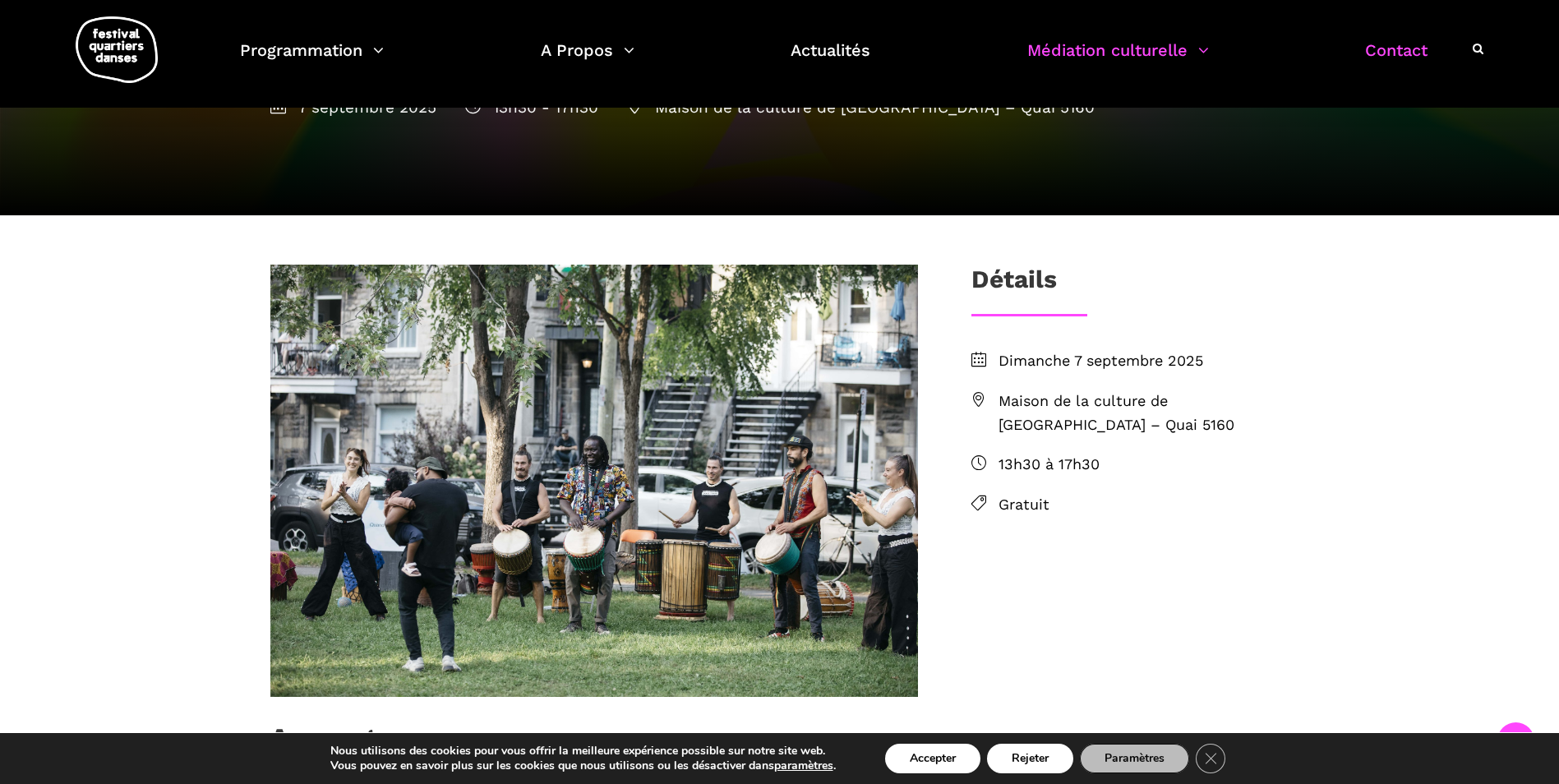
click at [1406, 48] on link "Contact" at bounding box center [1396, 60] width 62 height 48
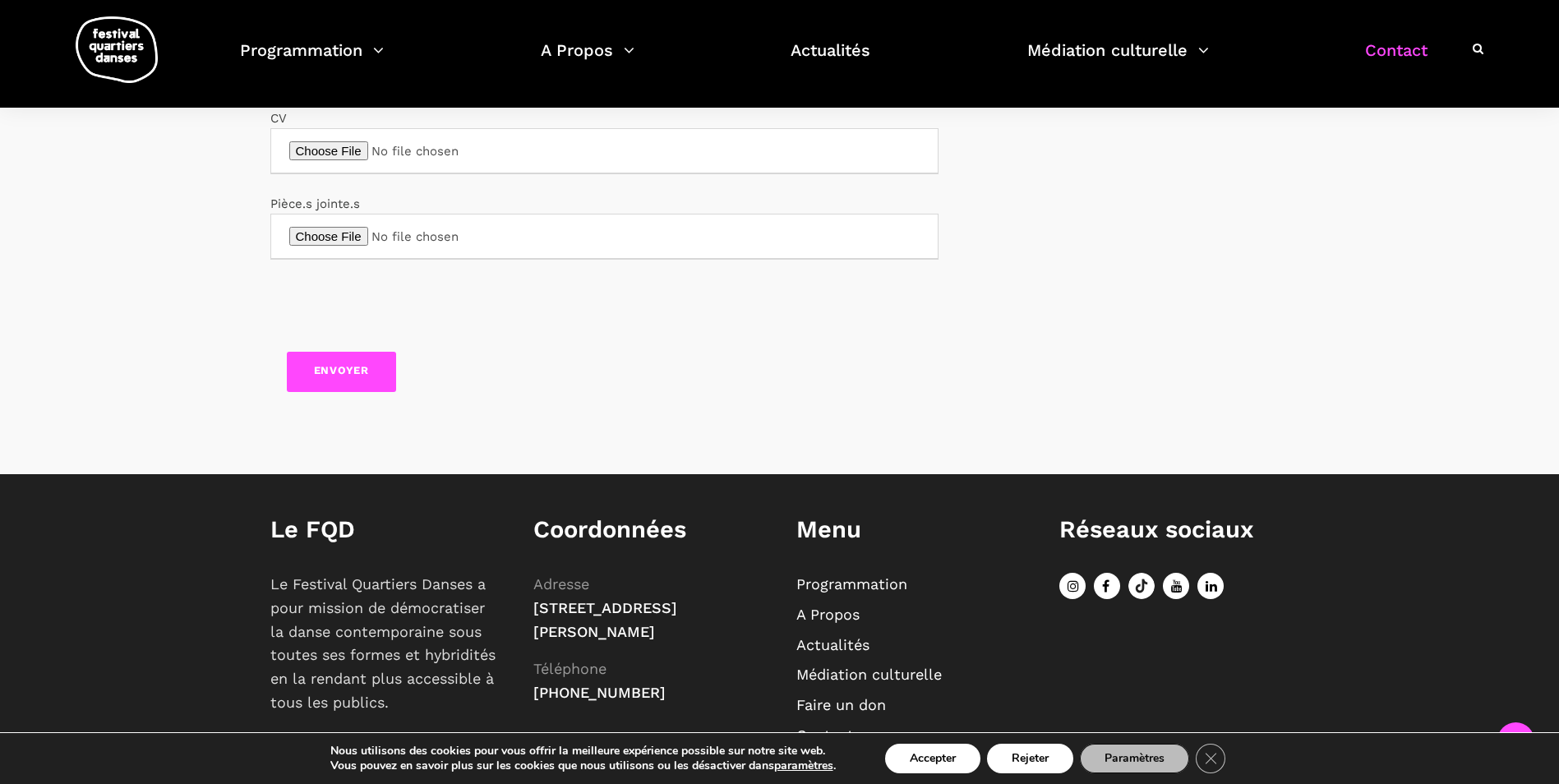
scroll to position [777, 0]
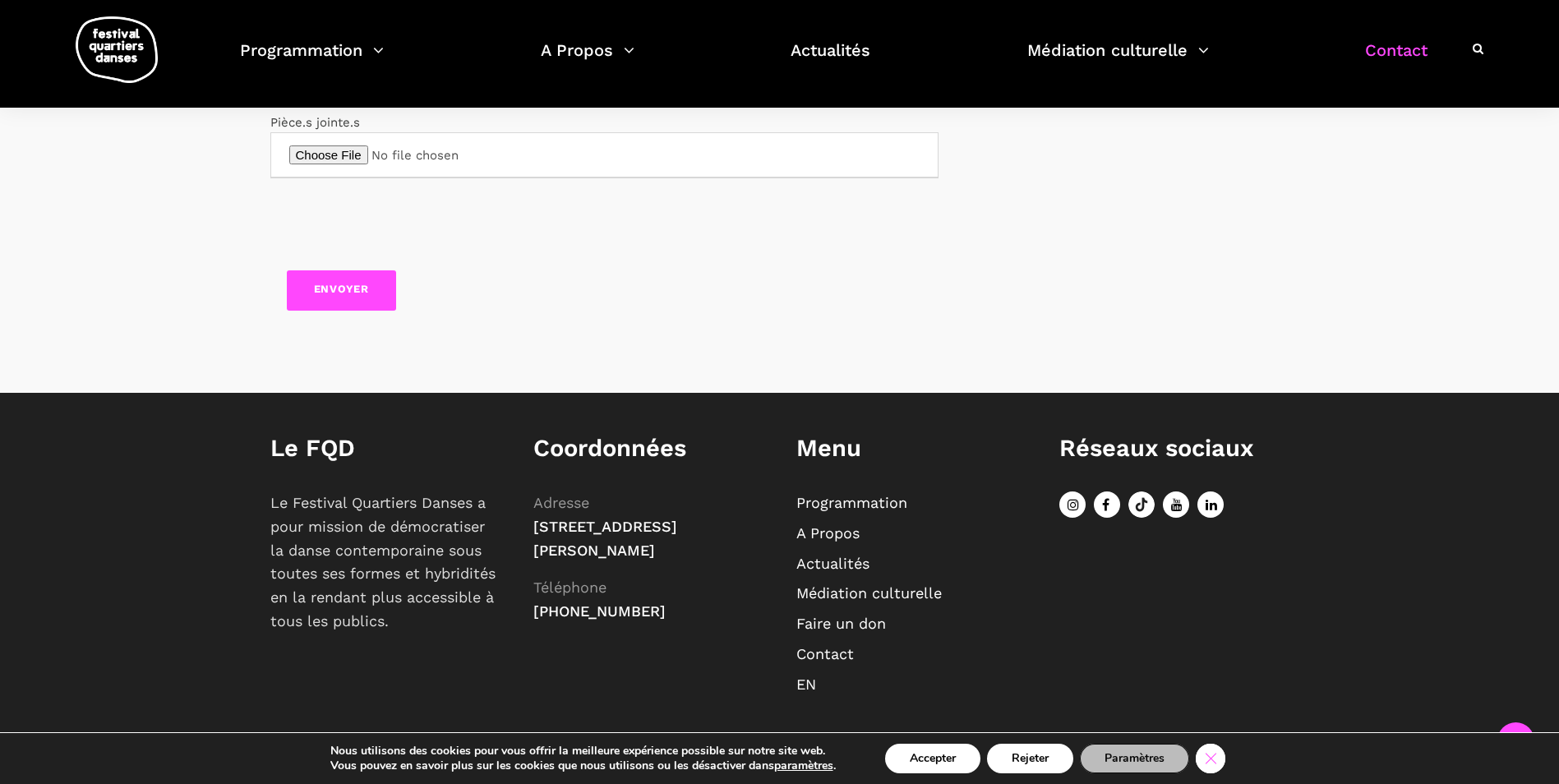
click at [1210, 754] on icon "Close GDPR Cookie Banner" at bounding box center [1210, 758] width 30 height 25
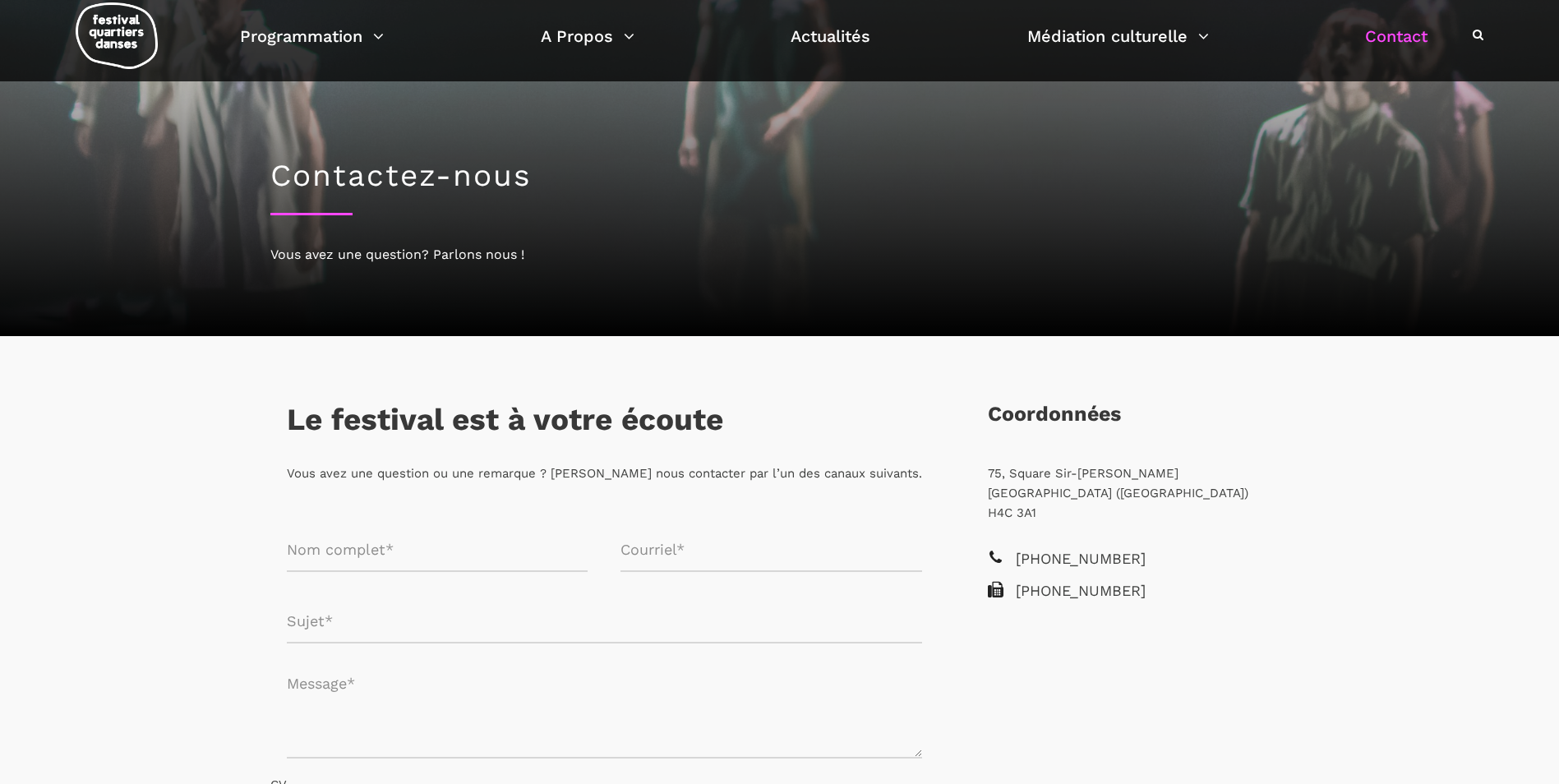
scroll to position [0, 0]
